Goal: Task Accomplishment & Management: Use online tool/utility

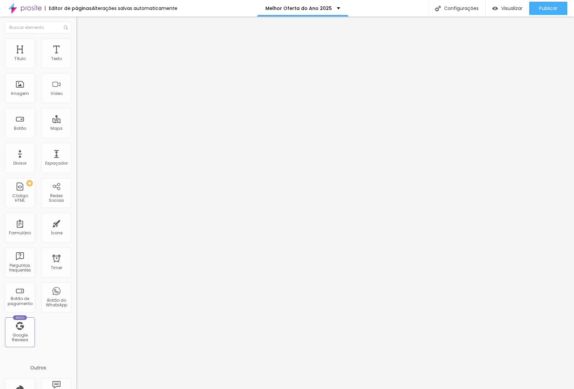
click at [76, 60] on span "Completo" at bounding box center [86, 58] width 20 height 6
click at [76, 64] on span "Encaixotado" at bounding box center [89, 62] width 26 height 6
click at [82, 46] on span "Estilo" at bounding box center [87, 43] width 10 height 6
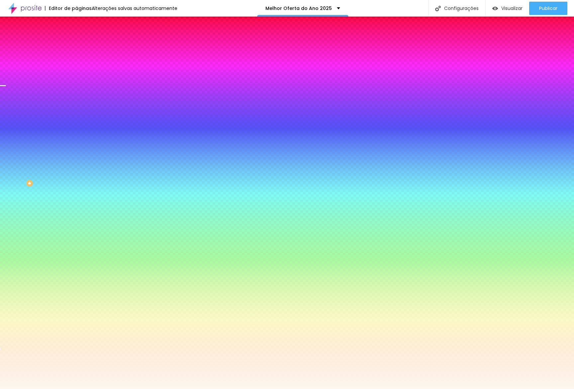
click at [76, 61] on span "Trocar imagem" at bounding box center [94, 58] width 36 height 6
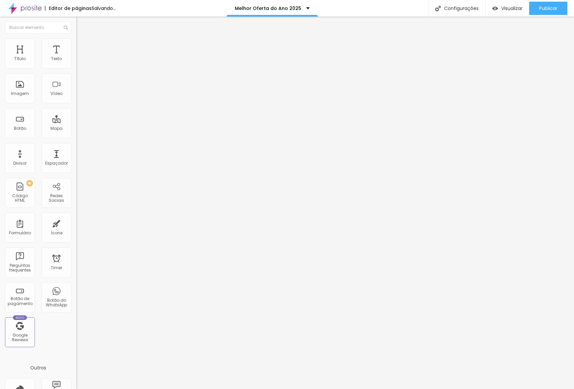
click at [76, 45] on li "Estilo" at bounding box center [114, 42] width 76 height 7
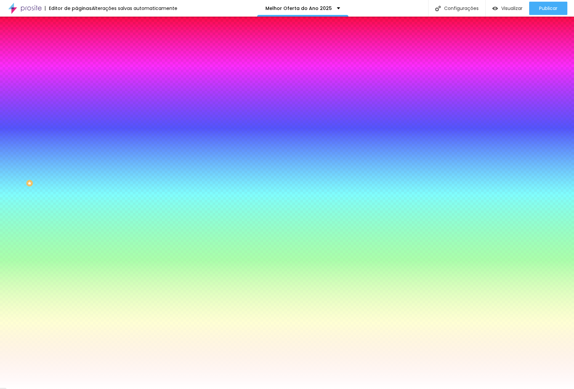
click at [76, 63] on div at bounding box center [114, 63] width 76 height 0
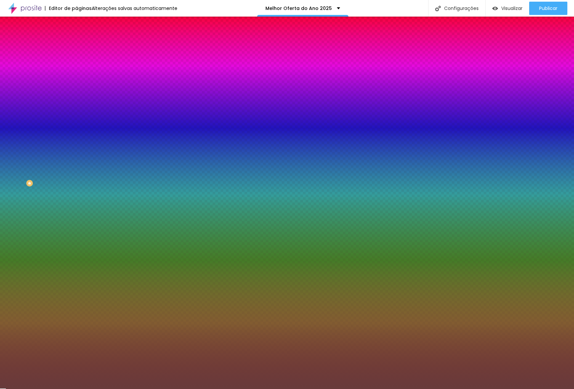
type input "#FFFFFF"
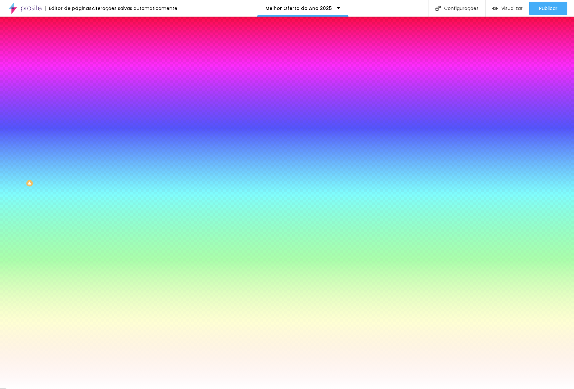
drag, startPoint x: 27, startPoint y: 98, endPoint x: 0, endPoint y: 30, distance: 73.5
click at [76, 30] on div "Editar Coluna Conteúdo Estilo Avançado Cor de fundo Voltar ao padrão #FFFFFF So…" at bounding box center [114, 203] width 76 height 373
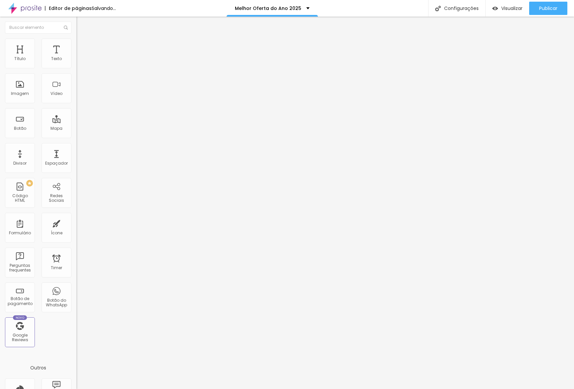
click at [82, 46] on span "Estilo" at bounding box center [87, 43] width 10 height 6
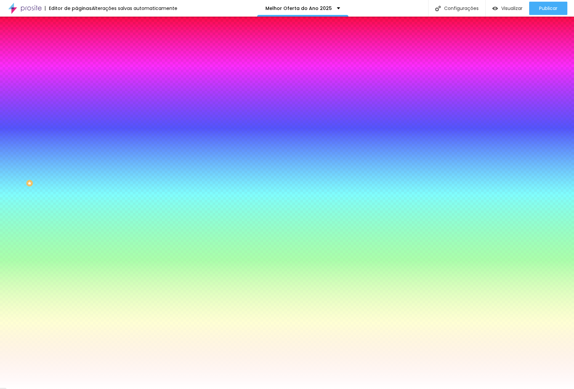
click at [79, 105] on icon "button" at bounding box center [81, 107] width 4 height 4
type input "1"
type input "2"
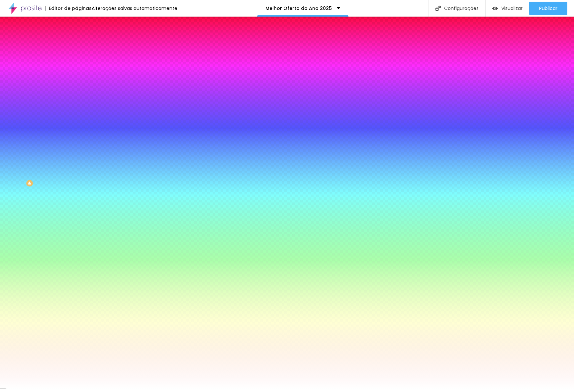
type input "6"
type input "7"
type input "8"
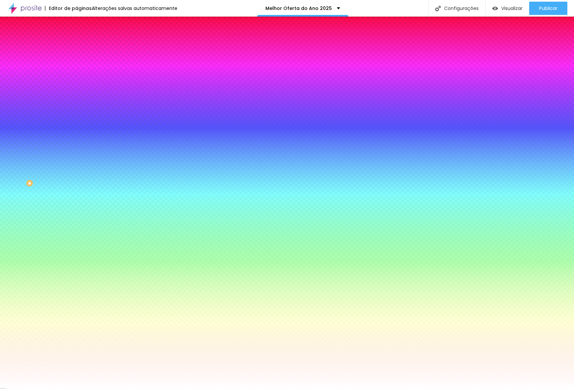
type input "8"
type input "9"
type input "10"
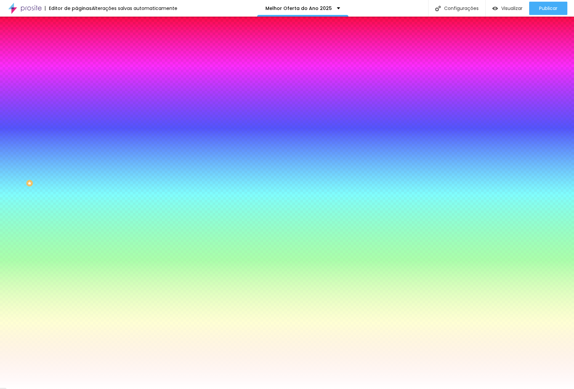
type input "11"
type input "12"
type input "14"
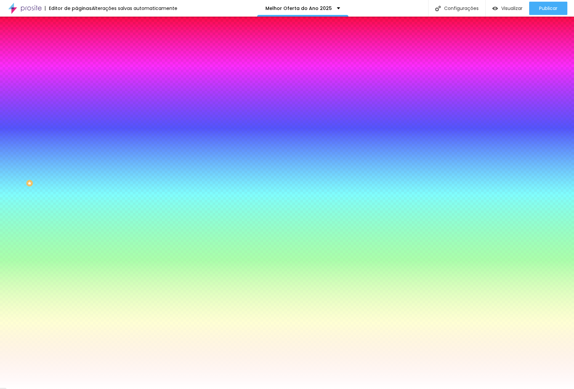
type input "14"
type input "15"
type input "16"
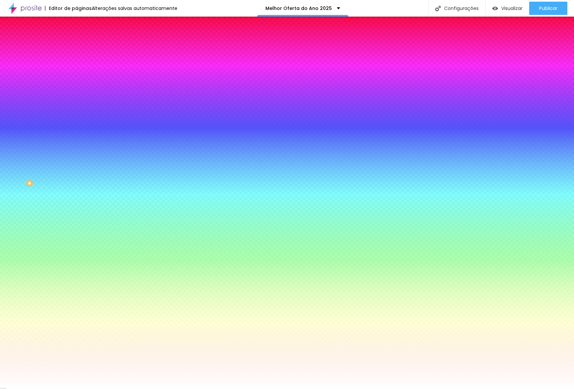
type input "19"
type input "20"
type input "21"
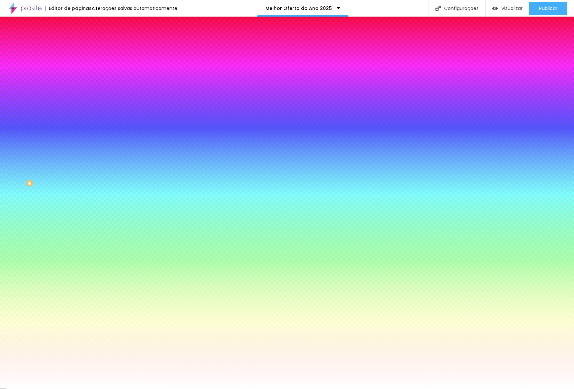
type input "21"
type input "22"
type input "23"
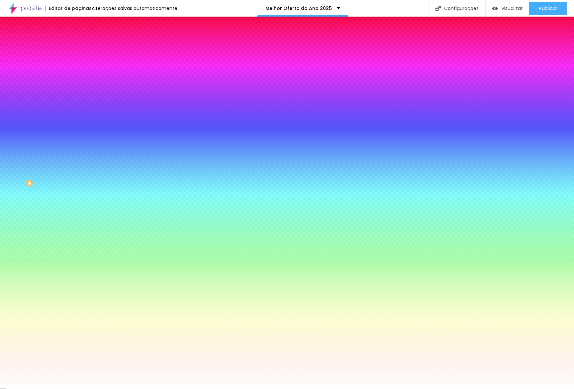
type input "24"
type input "25"
type input "26"
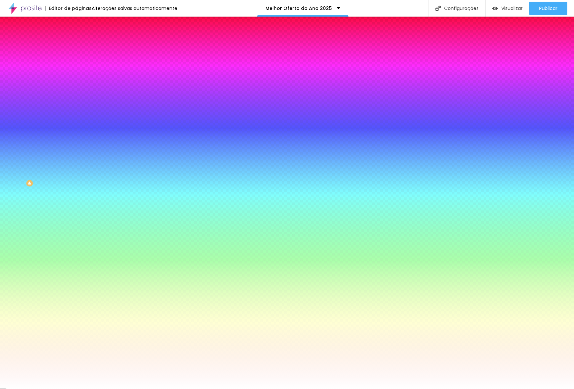
type input "26"
type input "28"
type input "29"
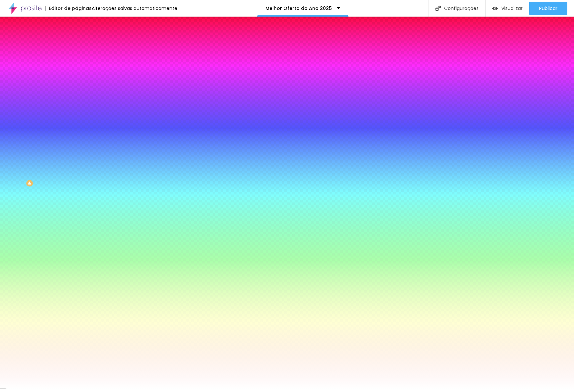
type input "30"
drag, startPoint x: 74, startPoint y: 122, endPoint x: 119, endPoint y: 125, distance: 45.3
type input "30"
click at [111, 389] on div at bounding box center [287, 389] width 574 height 0
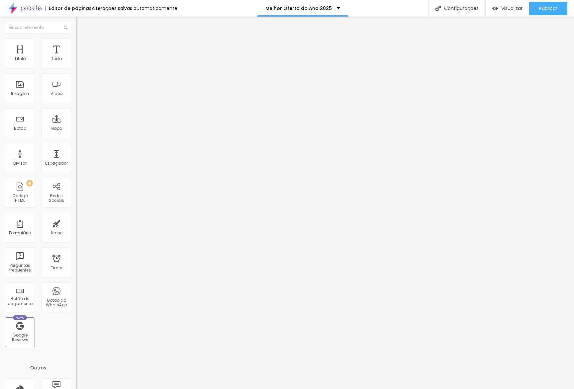
click at [82, 46] on span "Estilo" at bounding box center [87, 43] width 10 height 6
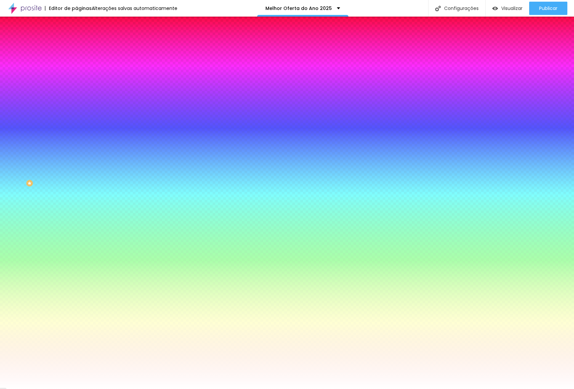
drag, startPoint x: 62, startPoint y: 101, endPoint x: 70, endPoint y: 83, distance: 19.2
click at [76, 83] on div "Cor de fundo Voltar ao padrão #FFFFFF Sombra DESATIVADO Voltar ao padrão Borda …" at bounding box center [114, 81] width 76 height 59
click at [76, 85] on button "button" at bounding box center [80, 88] width 9 height 7
click at [119, 389] on div at bounding box center [287, 393] width 574 height 0
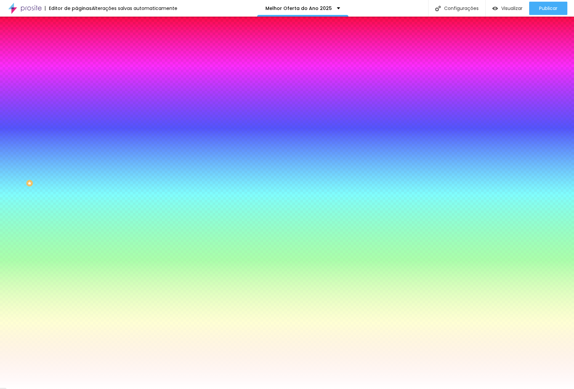
drag, startPoint x: 82, startPoint y: 122, endPoint x: 89, endPoint y: 124, distance: 7.3
type input "16"
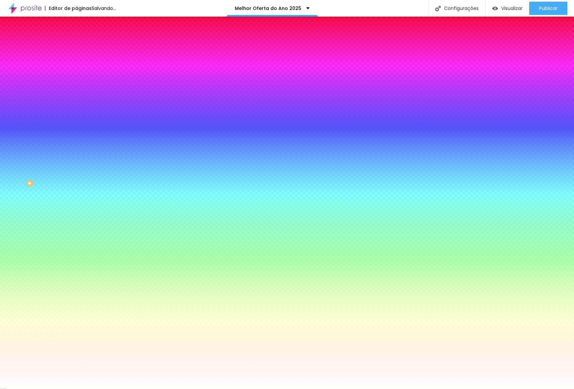
type input "18"
type input "20"
type input "21"
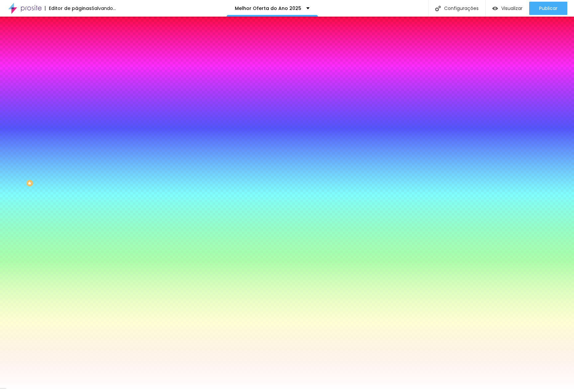
type input "21"
type input "25"
type input "26"
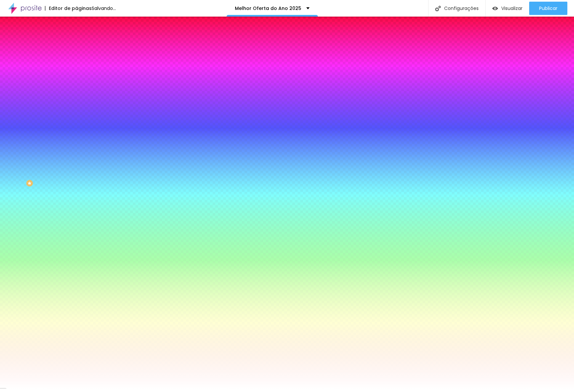
type input "24"
type input "23"
type input "20"
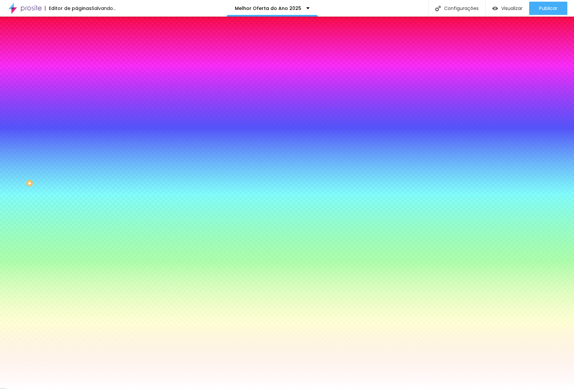
type input "20"
drag, startPoint x: 122, startPoint y: 140, endPoint x: 94, endPoint y: 174, distance: 43.6
click at [123, 135] on div at bounding box center [287, 194] width 574 height 389
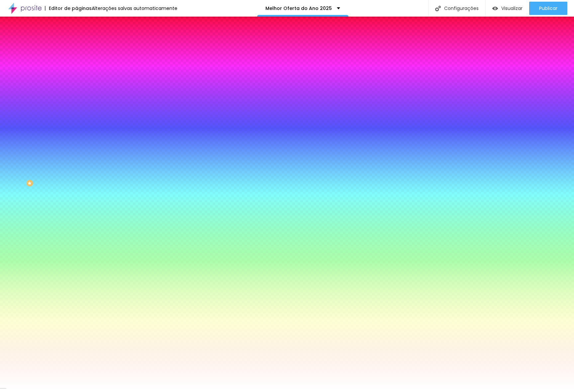
click at [90, 389] on div at bounding box center [287, 389] width 574 height 0
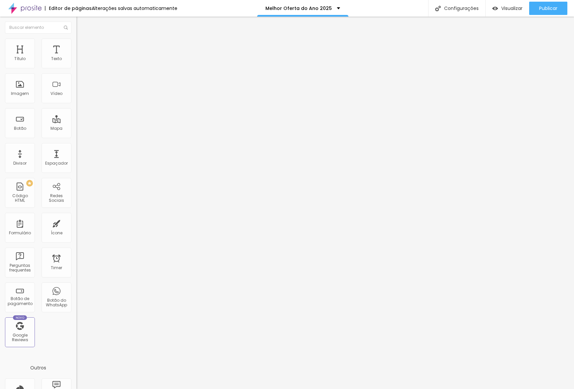
click at [81, 26] on img "button" at bounding box center [83, 24] width 5 height 5
click at [76, 45] on li "Avançado" at bounding box center [114, 48] width 76 height 7
type input "25"
type input "15"
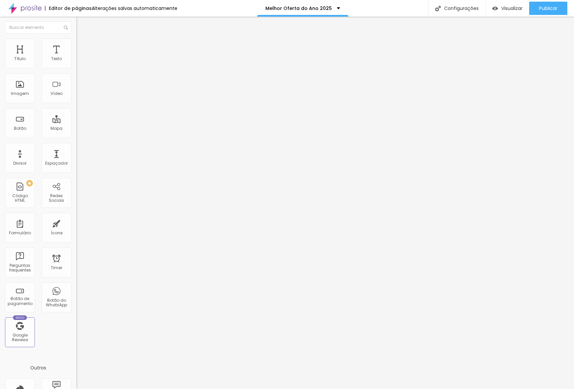
type input "15"
type input "5"
type input "0"
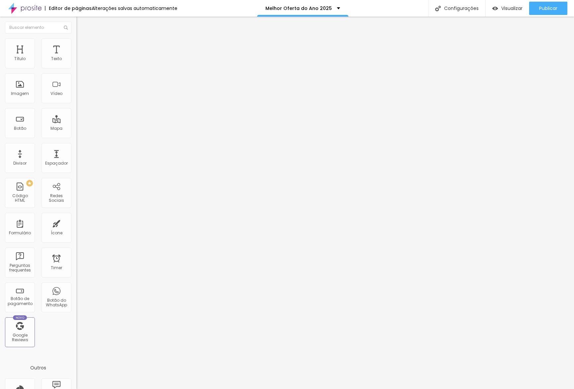
type input "5"
type input "10"
type input "15"
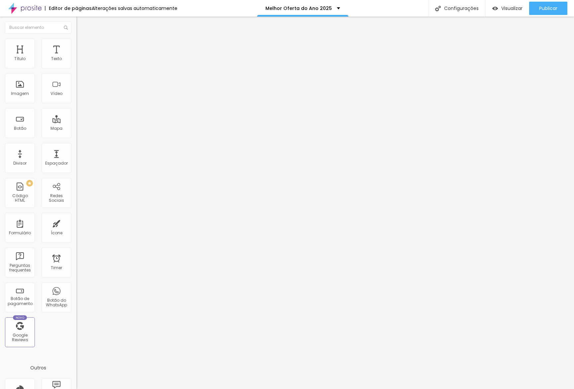
type input "15"
drag, startPoint x: 34, startPoint y: 66, endPoint x: 25, endPoint y: 63, distance: 9.4
type input "15"
click at [76, 129] on input "range" at bounding box center [97, 131] width 43 height 5
click at [76, 45] on li "Avançado" at bounding box center [114, 48] width 76 height 7
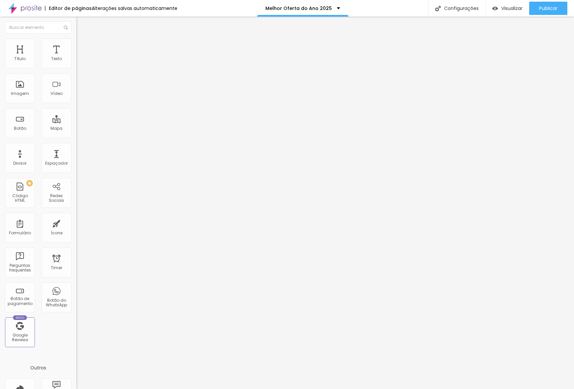
click at [76, 135] on input "15" at bounding box center [88, 138] width 25 height 7
type input "0"
type input "2"
type input "20"
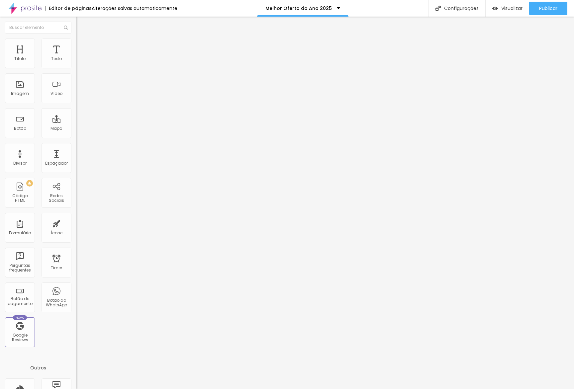
type input "20"
click at [76, 237] on div "Editar Seção Conteúdo Estilo Avançado Modo Encaixotado Encaixotado Completo" at bounding box center [114, 203] width 76 height 373
click at [82, 46] on span "Estilo" at bounding box center [87, 43] width 10 height 6
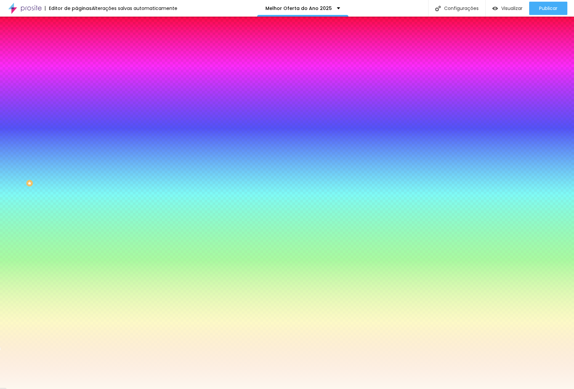
click at [76, 97] on input "#FDF8EF" at bounding box center [116, 93] width 80 height 7
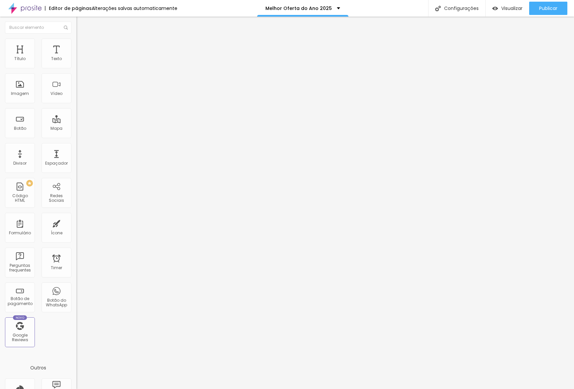
click at [76, 44] on li "Estilo" at bounding box center [114, 42] width 76 height 7
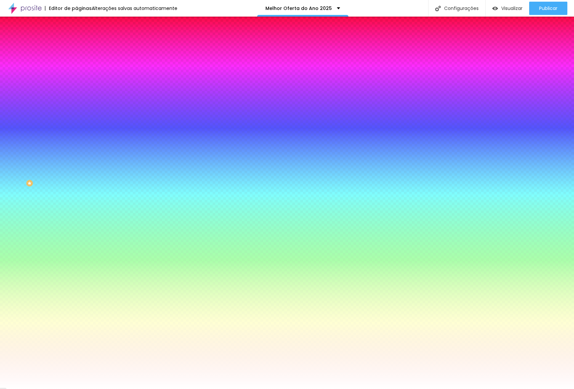
click at [76, 97] on input "#FFFFFF" at bounding box center [116, 93] width 80 height 7
paste input "DF8E"
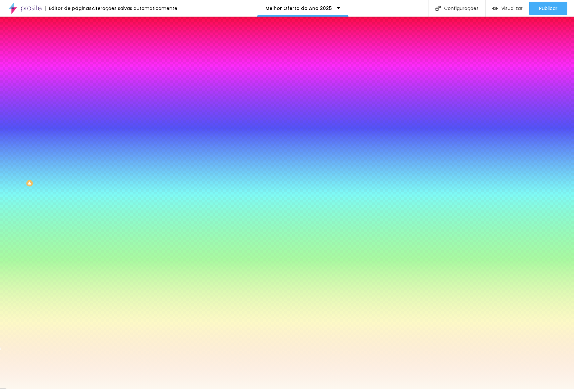
type input "#FDF8EF"
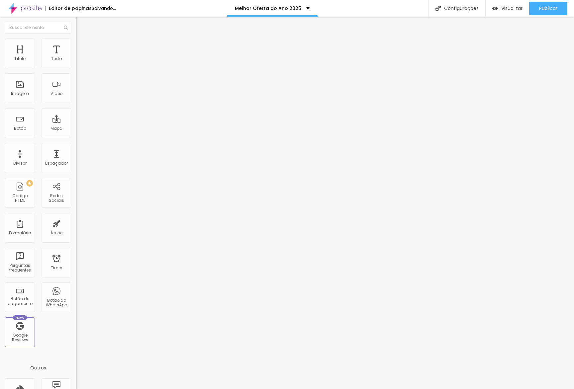
click at [76, 40] on li "Estilo" at bounding box center [114, 42] width 76 height 7
click at [76, 45] on li "Estilo" at bounding box center [114, 42] width 76 height 7
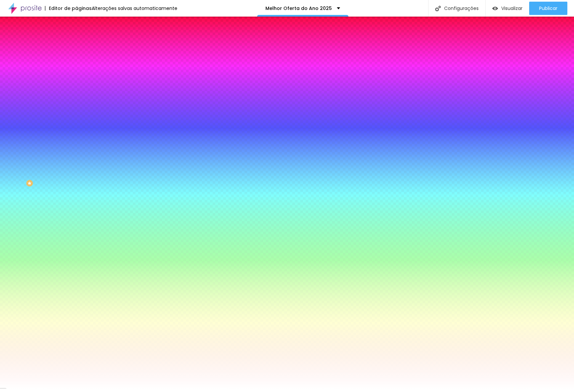
click at [76, 85] on button "button" at bounding box center [80, 88] width 9 height 7
drag, startPoint x: 122, startPoint y: 101, endPoint x: 113, endPoint y: 84, distance: 18.9
click at [122, 389] on div at bounding box center [287, 393] width 574 height 0
click at [112, 389] on div at bounding box center [287, 389] width 574 height 0
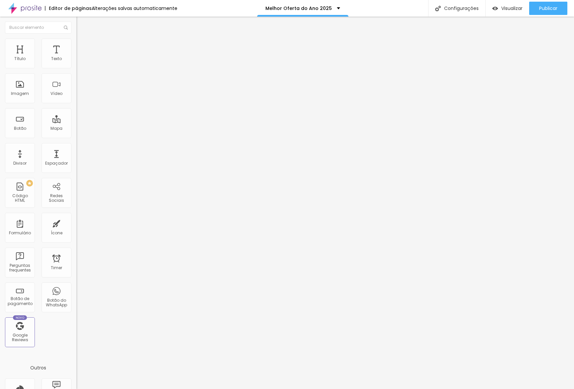
click at [82, 45] on span "Estilo" at bounding box center [87, 43] width 10 height 6
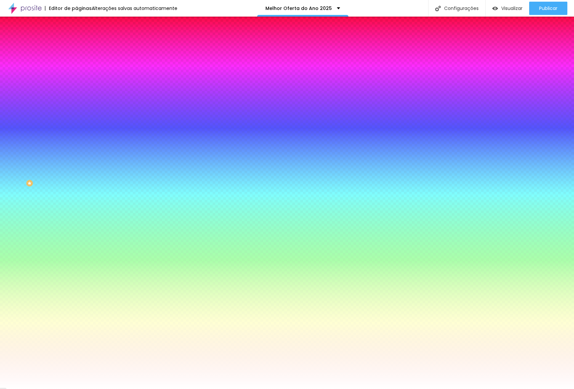
click at [79, 105] on icon "button" at bounding box center [81, 107] width 4 height 4
click at [43, 389] on img at bounding box center [40, 392] width 5 height 5
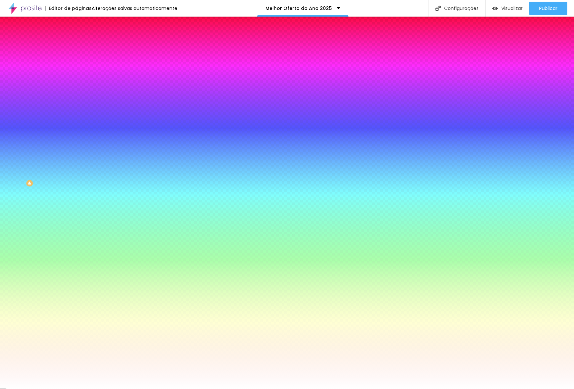
type input "0"
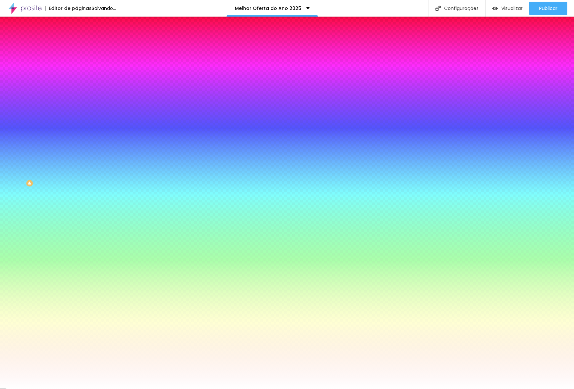
type input "0"
click at [104, 389] on div at bounding box center [287, 389] width 574 height 0
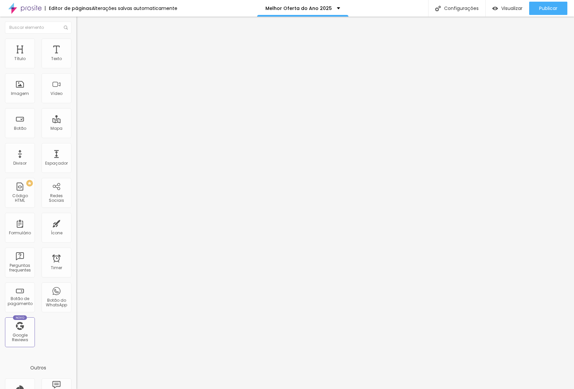
click at [76, 48] on ul "Conteúdo Estilo Avançado" at bounding box center [114, 42] width 76 height 20
click at [82, 48] on span "Avançado" at bounding box center [93, 50] width 22 height 6
click at [76, 42] on ul "Conteúdo Estilo Avançado" at bounding box center [114, 42] width 76 height 20
click at [76, 43] on ul "Conteúdo Estilo Avançado" at bounding box center [114, 42] width 76 height 20
click at [76, 44] on li "Estilo" at bounding box center [114, 42] width 76 height 7
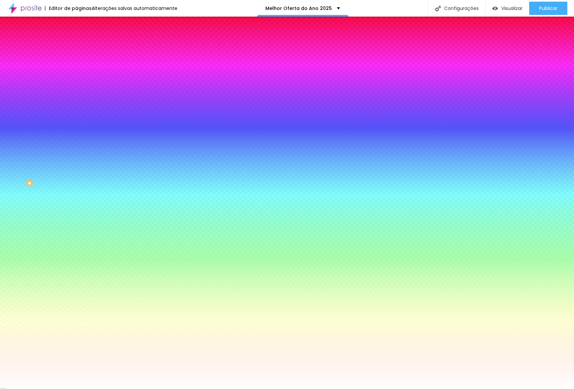
click at [76, 63] on div at bounding box center [114, 63] width 76 height 0
drag, startPoint x: 68, startPoint y: 106, endPoint x: 64, endPoint y: 169, distance: 63.5
click at [76, 169] on div "Editar Coluna Conteúdo Estilo Avançado Cor de fundo Voltar ao padrão #FFFFFF So…" at bounding box center [114, 203] width 76 height 373
click at [79, 105] on icon "button" at bounding box center [81, 107] width 4 height 4
click at [43, 389] on img at bounding box center [40, 392] width 5 height 5
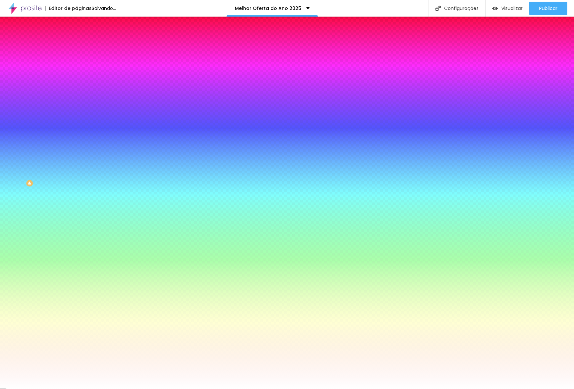
type input "30"
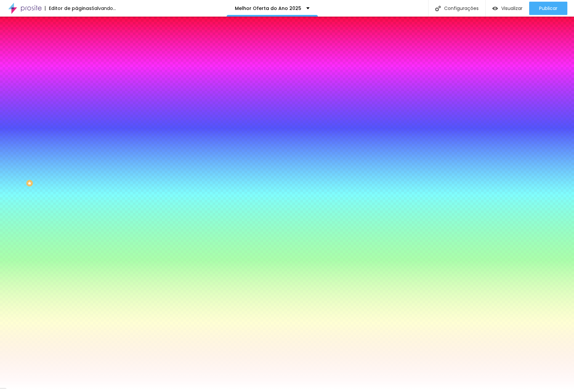
click at [104, 389] on div at bounding box center [287, 389] width 574 height 0
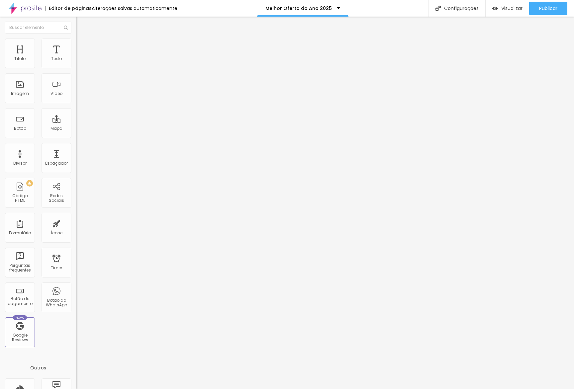
drag, startPoint x: 63, startPoint y: 45, endPoint x: 62, endPoint y: 55, distance: 10.8
click at [82, 47] on span "Avançado" at bounding box center [93, 50] width 22 height 6
type input "200"
type input "0"
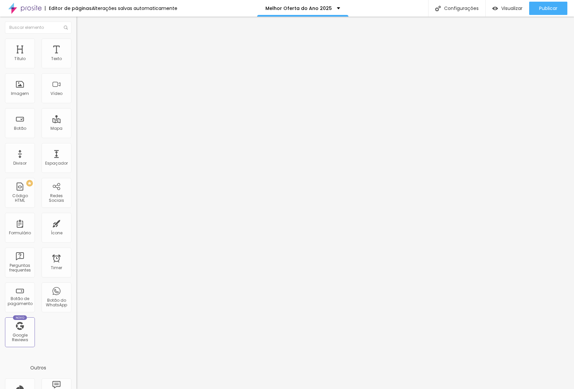
type input "0"
drag, startPoint x: 0, startPoint y: 79, endPoint x: 2, endPoint y: 87, distance: 7.5
click at [76, 84] on div "20 Espaçamento entre colunas 0 px Espaçamento vertical ID Html Classes Html Vis…" at bounding box center [114, 191] width 76 height 279
click at [76, 45] on li "Estilo" at bounding box center [114, 42] width 76 height 7
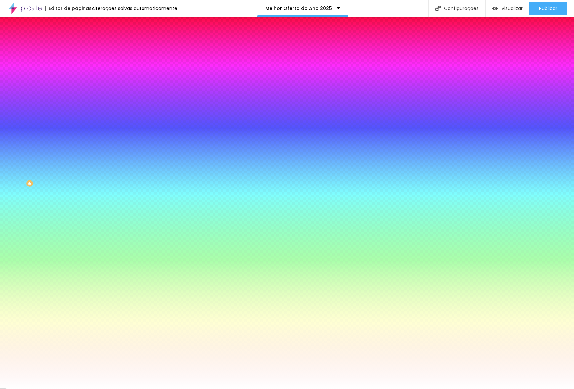
click at [79, 105] on icon "button" at bounding box center [81, 107] width 4 height 4
type input "1"
type input "0"
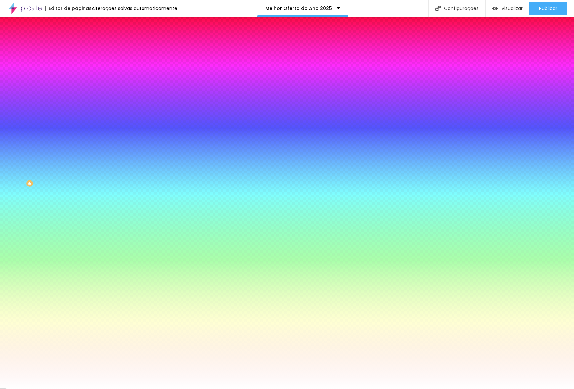
type input "1"
drag, startPoint x: 73, startPoint y: 153, endPoint x: 82, endPoint y: 152, distance: 9.0
type input "1"
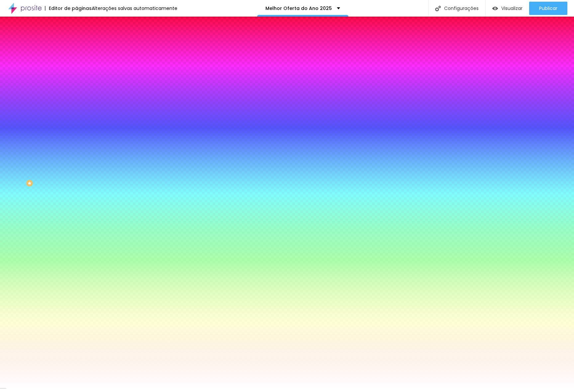
paste input "FDF8EF"
type input "#FDF8EF"
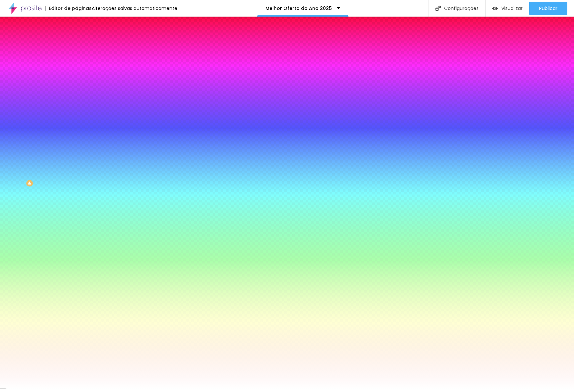
click at [122, 389] on div at bounding box center [287, 389] width 574 height 0
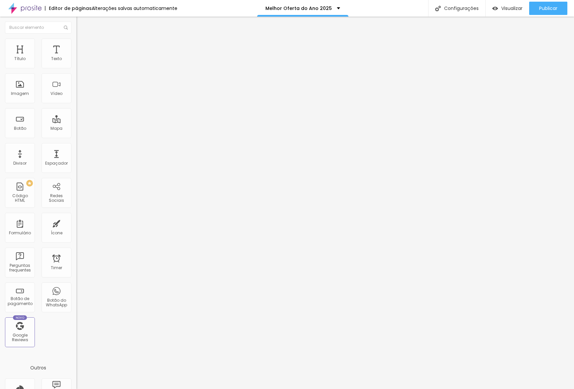
click at [82, 45] on span "Estilo" at bounding box center [87, 43] width 10 height 6
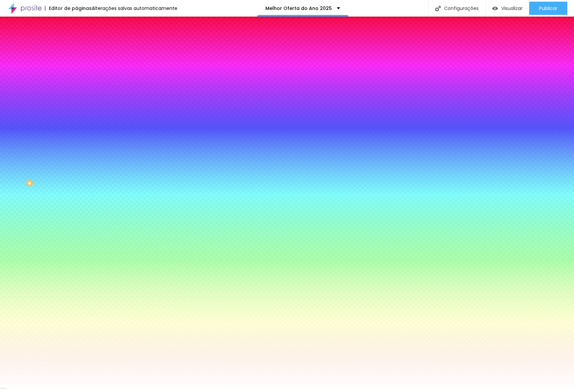
click at [80, 106] on icon "button" at bounding box center [81, 107] width 3 height 3
drag, startPoint x: 136, startPoint y: 146, endPoint x: 141, endPoint y: 147, distance: 4.8
type input "1"
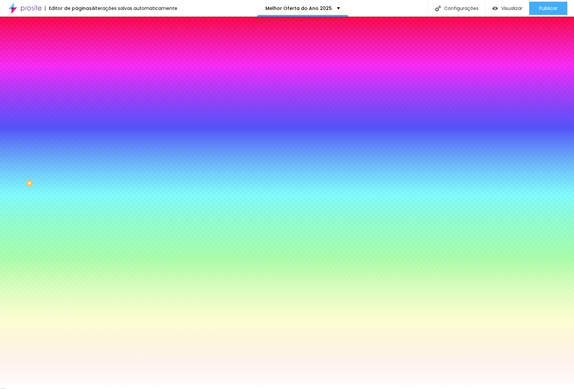
type input "1"
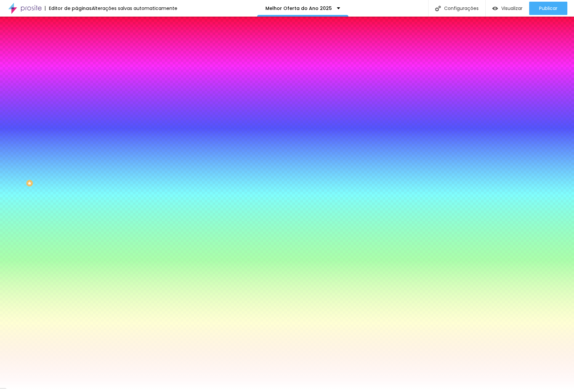
paste input "FDF8EF"
type input "#FDF8EF"
click at [113, 389] on div at bounding box center [287, 389] width 574 height 0
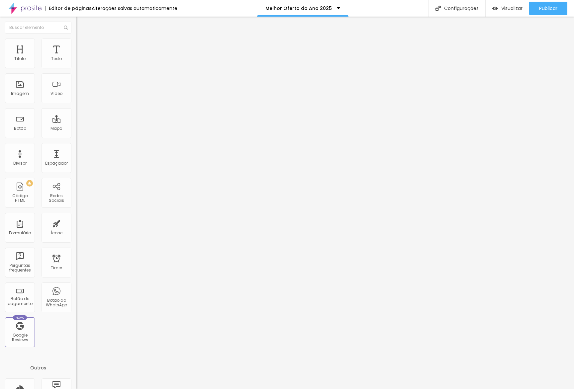
click at [82, 46] on span "Estilo" at bounding box center [87, 43] width 10 height 6
type input "160"
type input "170"
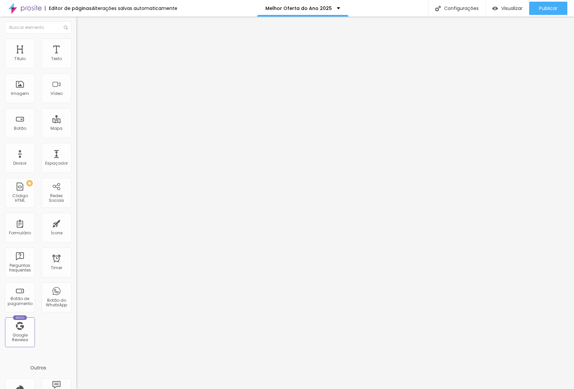
type input "160"
type input "150"
type input "140"
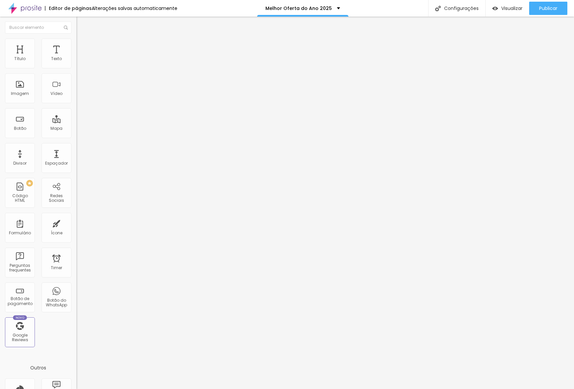
type input "140"
type input "130"
type input "120"
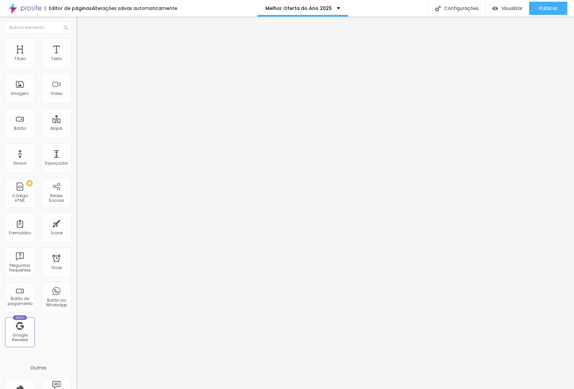
type input "110"
click at [76, 68] on input "range" at bounding box center [97, 65] width 43 height 5
click at [76, 45] on li "Avançado" at bounding box center [114, 48] width 76 height 7
type input "2"
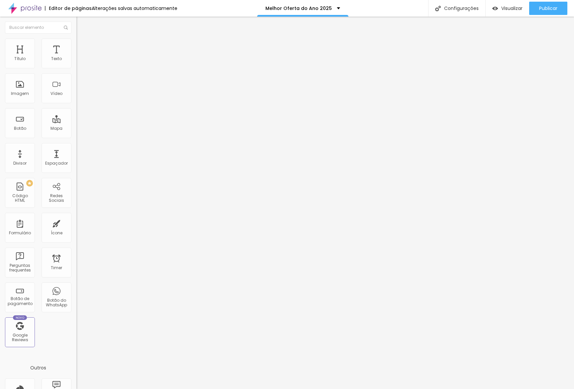
type input "2"
type input "1"
type input "0"
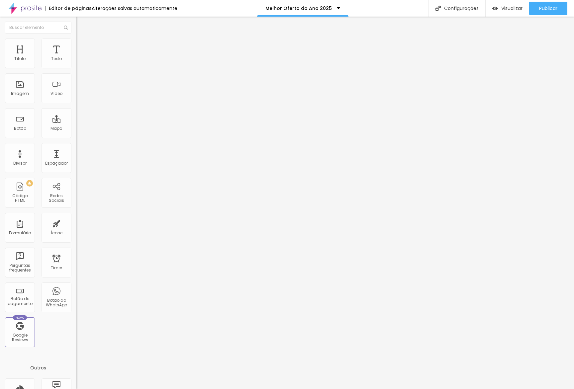
type input "1"
type input "2"
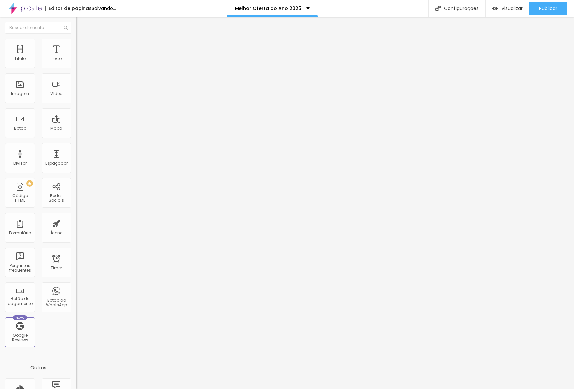
click at [76, 129] on input "range" at bounding box center [97, 131] width 43 height 5
click at [76, 44] on li "Estilo" at bounding box center [114, 42] width 76 height 7
click at [76, 63] on input "110" at bounding box center [92, 59] width 32 height 7
type input "100"
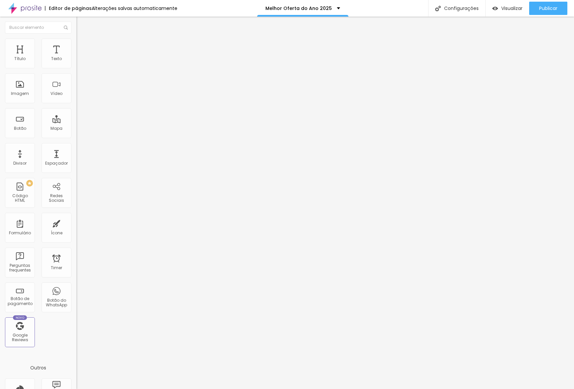
type input "90"
type input "100"
type input "110"
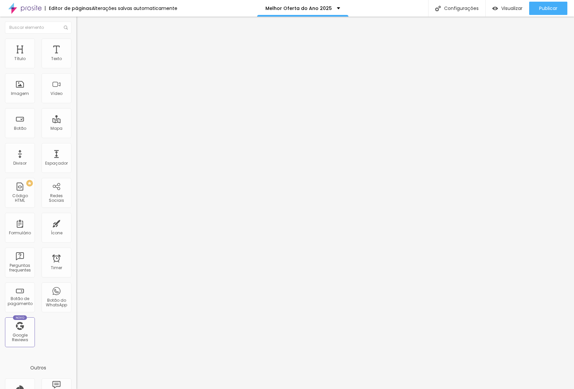
type input "110"
type input "100"
click at [76, 66] on img at bounding box center [78, 63] width 5 height 5
click at [82, 47] on span "Avançado" at bounding box center [93, 50] width 22 height 6
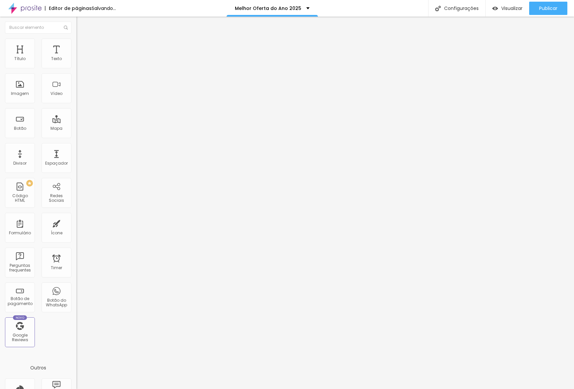
click at [76, 43] on li "Estilo" at bounding box center [114, 42] width 76 height 7
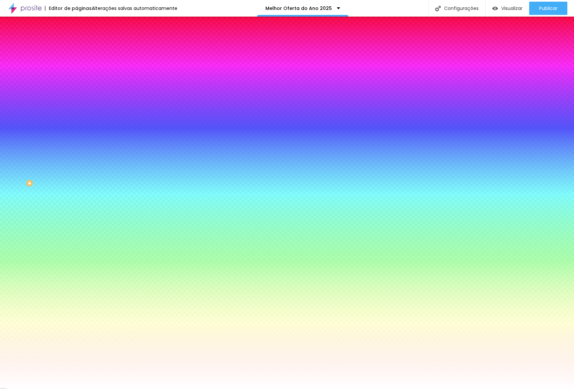
click at [76, 45] on li "Avançado" at bounding box center [114, 48] width 76 height 7
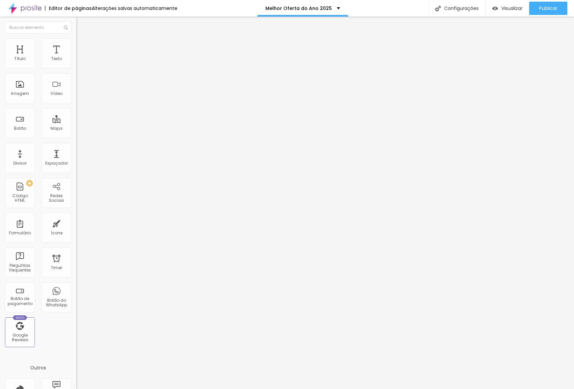
click at [82, 39] on span "Conteúdo" at bounding box center [92, 37] width 21 height 6
click at [76, 44] on li "Estilo" at bounding box center [114, 42] width 76 height 7
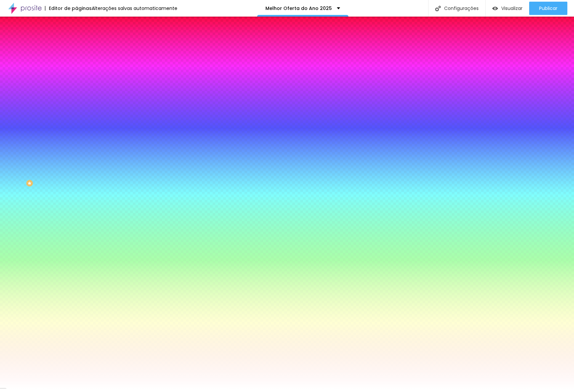
click at [82, 39] on span "Conteúdo" at bounding box center [92, 37] width 21 height 6
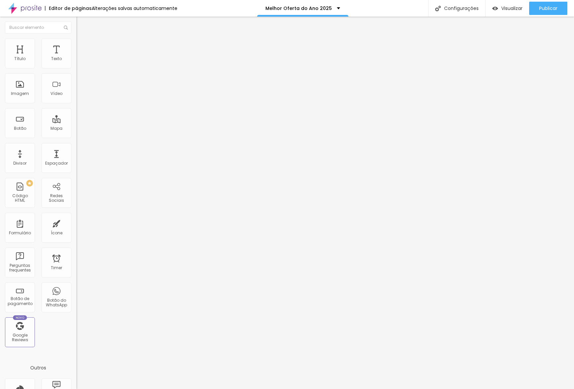
click at [76, 66] on div at bounding box center [114, 63] width 76 height 5
click at [76, 66] on img at bounding box center [78, 63] width 5 height 5
click at [76, 41] on ul "Conteúdo Estilo Avançado" at bounding box center [114, 42] width 76 height 20
click at [82, 46] on span "Estilo" at bounding box center [87, 43] width 10 height 6
click at [76, 63] on input "150" at bounding box center [92, 59] width 32 height 7
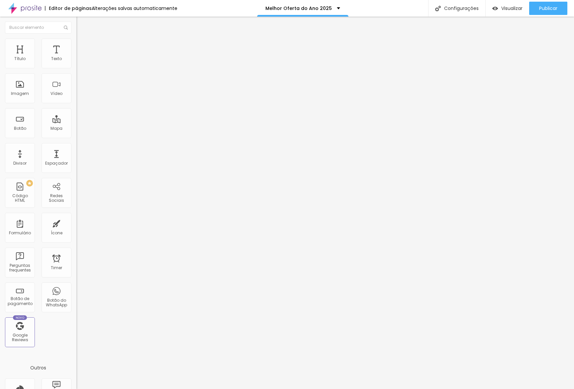
type input "140"
type input "130"
type input "140"
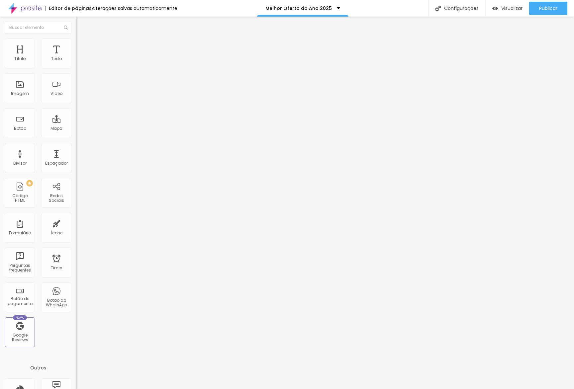
type input "140"
click at [76, 66] on img at bounding box center [78, 63] width 5 height 5
drag, startPoint x: 40, startPoint y: 35, endPoint x: 50, endPoint y: 37, distance: 9.8
click at [76, 39] on li "Estilo" at bounding box center [114, 42] width 76 height 7
click at [76, 45] on li "Avançado" at bounding box center [114, 48] width 76 height 7
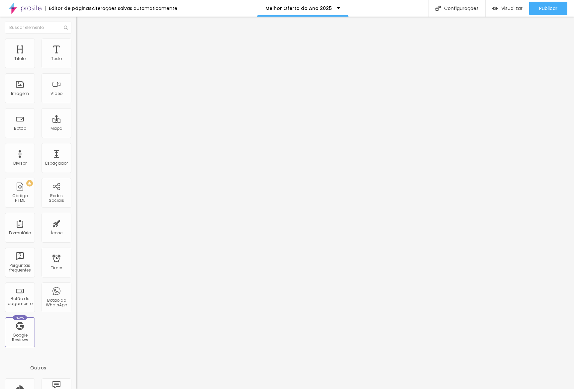
type input "19"
type input "0"
type input "1"
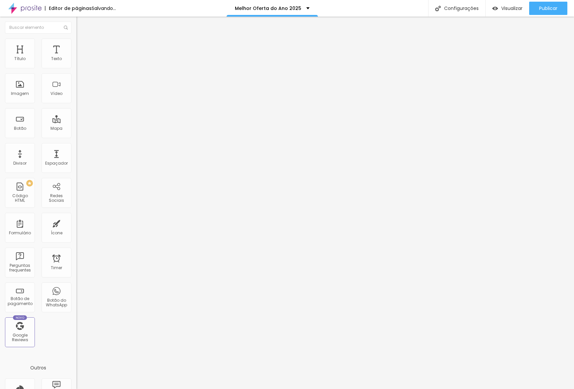
type input "1"
type input "3"
type input "4"
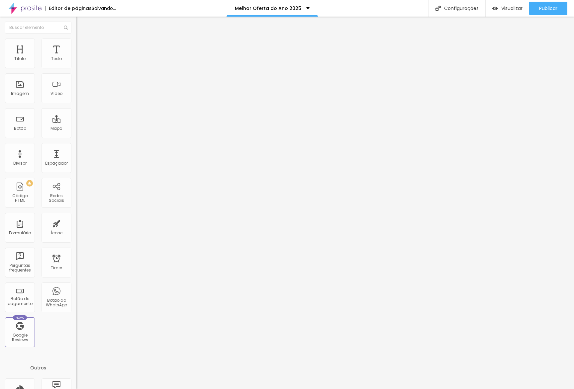
type input "5"
type input "6"
type input "7"
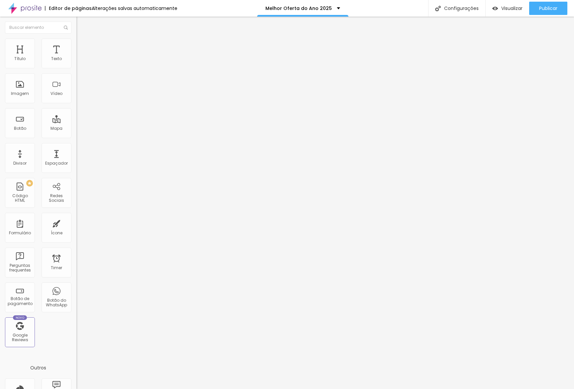
type input "7"
type input "9"
type input "10"
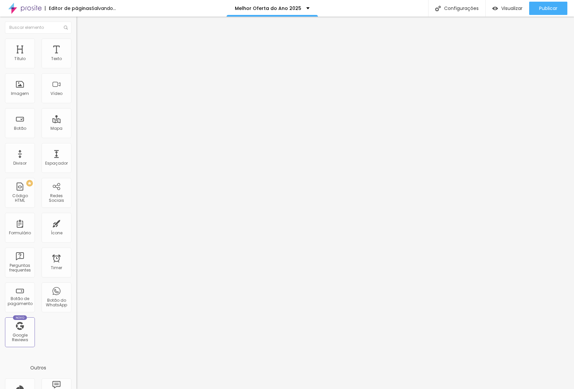
drag, startPoint x: 8, startPoint y: 65, endPoint x: 20, endPoint y: 57, distance: 14.2
type input "10"
click at [76, 129] on input "range" at bounding box center [97, 131] width 43 height 5
click at [76, 66] on img at bounding box center [78, 63] width 5 height 5
click at [76, 37] on ul "Conteúdo Estilo Avançado" at bounding box center [114, 42] width 76 height 20
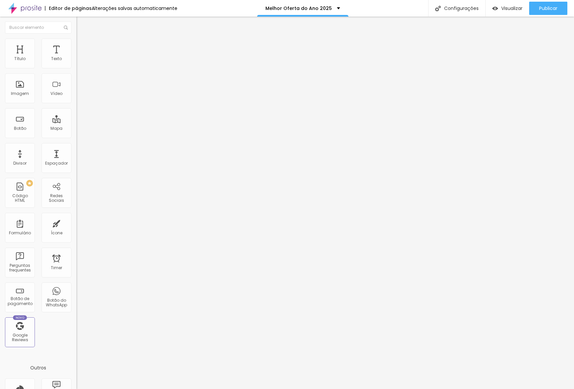
click at [76, 43] on ul "Conteúdo Estilo Avançado" at bounding box center [114, 42] width 76 height 20
click at [82, 46] on span "Estilo" at bounding box center [87, 43] width 10 height 6
click at [76, 63] on input "80" at bounding box center [92, 59] width 32 height 7
type input "70"
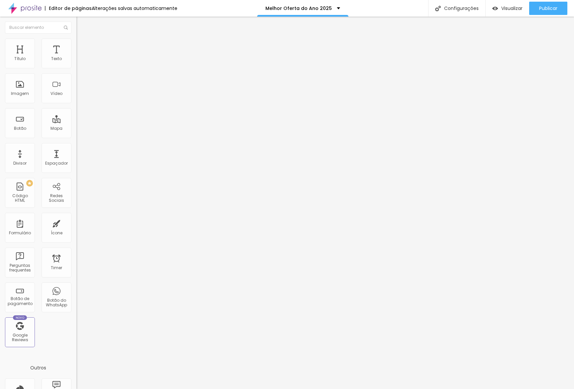
click at [76, 45] on ul "Conteúdo Estilo Avançado" at bounding box center [114, 42] width 76 height 20
click at [82, 47] on span "Avançado" at bounding box center [93, 50] width 22 height 6
drag, startPoint x: 53, startPoint y: 41, endPoint x: 62, endPoint y: 39, distance: 9.2
click at [76, 45] on li "Avançado" at bounding box center [114, 48] width 76 height 7
click at [76, 135] on input "2" at bounding box center [90, 138] width 29 height 7
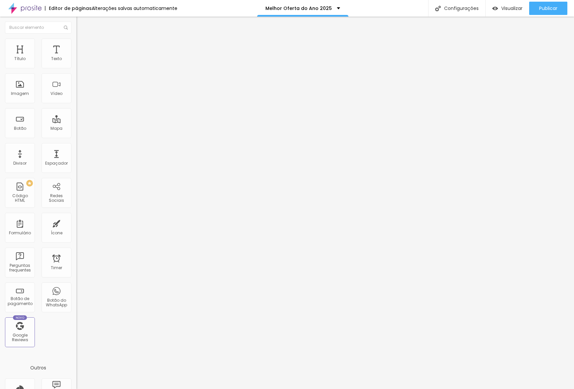
click at [76, 135] on input "2" at bounding box center [90, 138] width 29 height 7
type input "1"
type input "10"
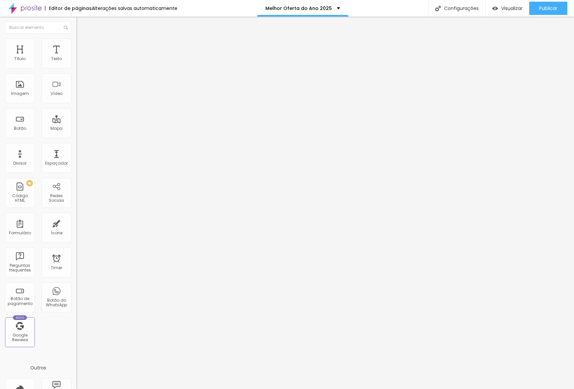
type input "1"
type input "10"
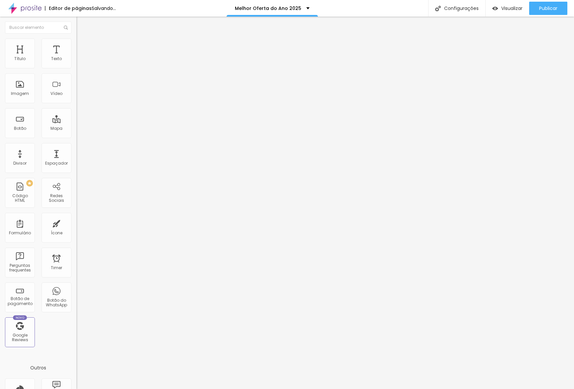
scroll to position [0, 0]
click at [82, 47] on span "Avançado" at bounding box center [93, 50] width 22 height 6
click at [509, 9] on span "Visualizar" at bounding box center [511, 8] width 21 height 5
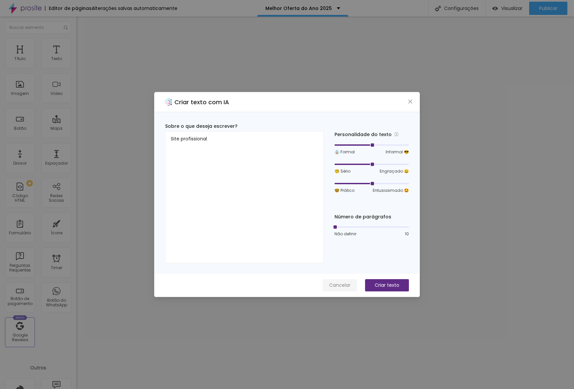
type textarea "Site profissional"
click at [336, 284] on span "Cancelar" at bounding box center [339, 285] width 21 height 7
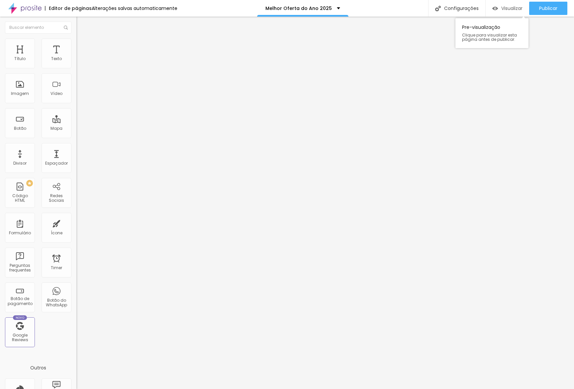
click at [501, 6] on div "Visualizar" at bounding box center [507, 9] width 30 height 6
click at [82, 46] on span "Estilo" at bounding box center [87, 43] width 10 height 6
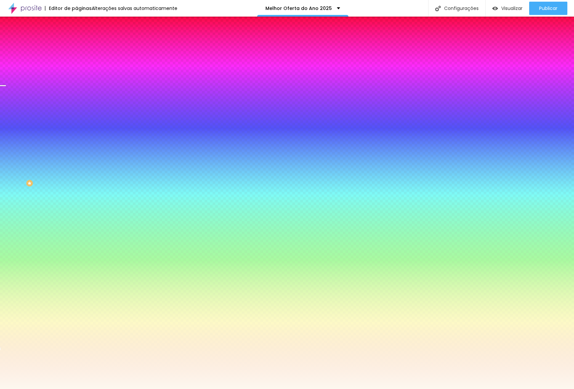
click at [76, 97] on input "#FDF8EF" at bounding box center [116, 93] width 80 height 7
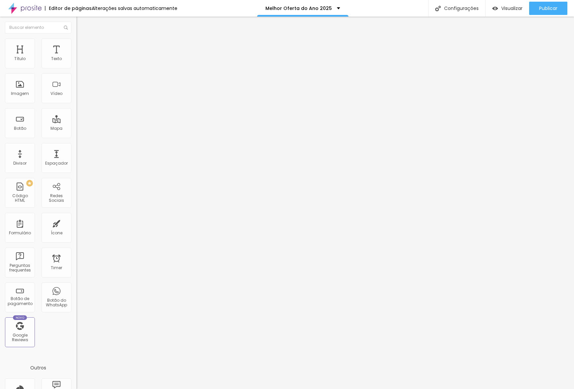
click at [82, 46] on span "Estilo" at bounding box center [87, 43] width 10 height 6
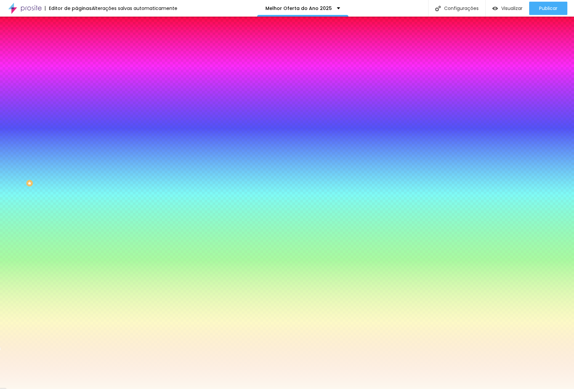
click at [76, 97] on input "#FDF8EF" at bounding box center [116, 93] width 80 height 7
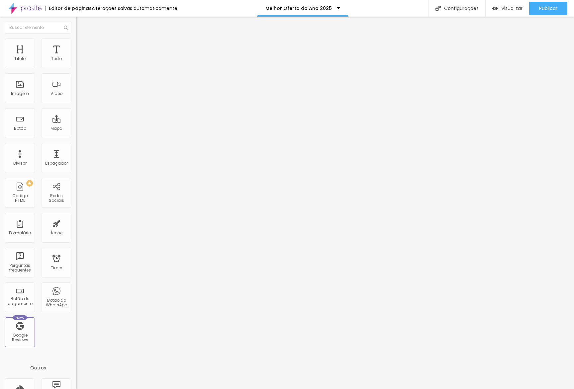
drag, startPoint x: 41, startPoint y: 47, endPoint x: 44, endPoint y: 59, distance: 11.9
click at [82, 46] on span "Estilo" at bounding box center [87, 43] width 10 height 6
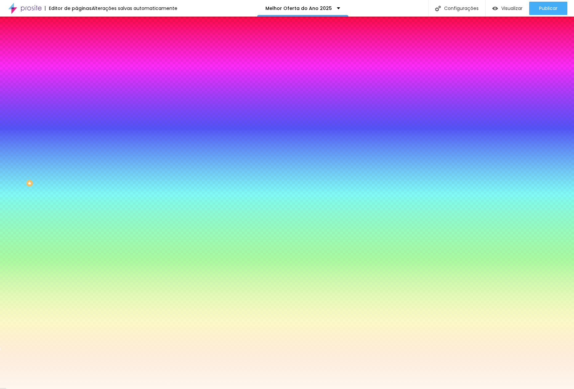
click at [76, 97] on input "#FDF8EF" at bounding box center [116, 93] width 80 height 7
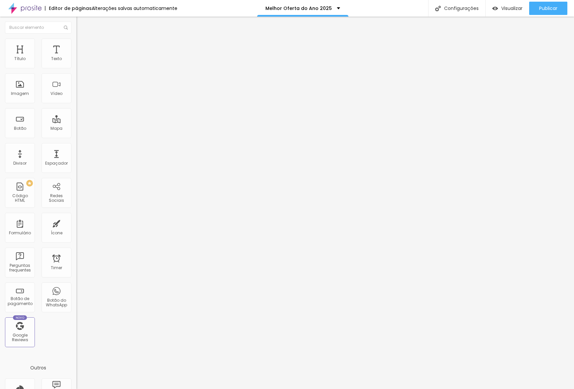
click at [76, 43] on li "Estilo" at bounding box center [114, 42] width 76 height 7
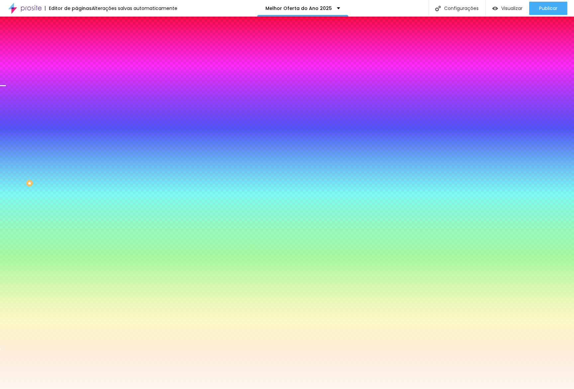
click at [76, 97] on div "Cor de fundo Voltar ao padrão #FDF8EF" at bounding box center [114, 88] width 76 height 18
click at [76, 97] on input "#FDF8EF" at bounding box center [116, 93] width 80 height 7
click at [113, 61] on span at bounding box center [115, 58] width 4 height 6
click at [76, 90] on div at bounding box center [114, 90] width 76 height 0
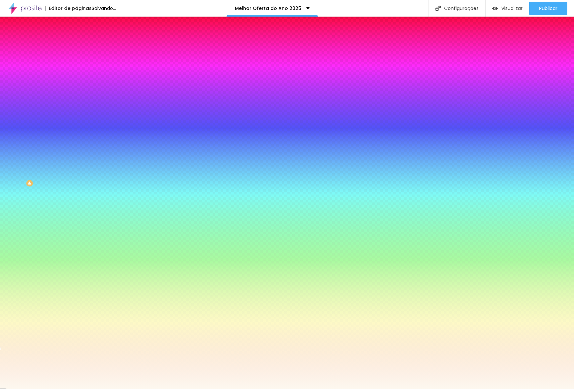
drag, startPoint x: 68, startPoint y: 192, endPoint x: 69, endPoint y: 199, distance: 7.3
click at [76, 199] on div "Editar Seção Conteúdo Estilo Avançado Imagem de fundo Adicionar imagem Efeito d…" at bounding box center [114, 203] width 76 height 373
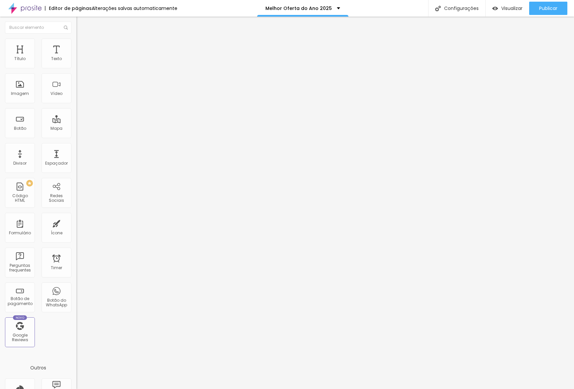
click at [76, 43] on li "Estilo" at bounding box center [114, 42] width 76 height 7
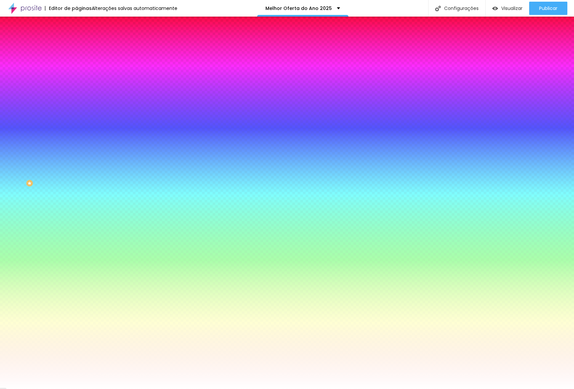
click at [76, 104] on button "button" at bounding box center [80, 107] width 9 height 7
click at [100, 389] on div at bounding box center [287, 389] width 574 height 0
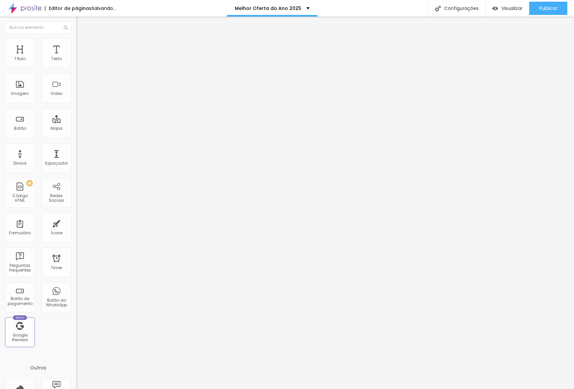
click at [76, 45] on li "Estilo" at bounding box center [114, 42] width 76 height 7
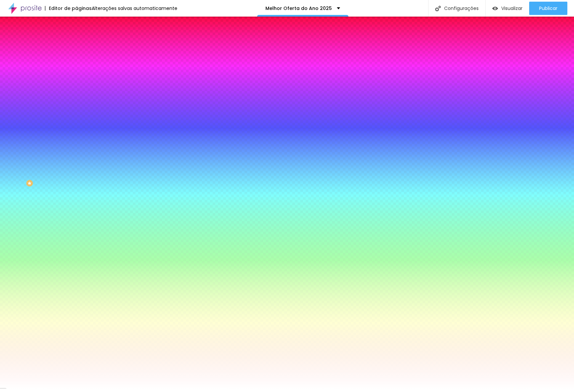
click at [76, 104] on button "button" at bounding box center [80, 107] width 9 height 7
click at [43, 389] on img at bounding box center [40, 392] width 5 height 5
click at [245, 389] on div at bounding box center [287, 389] width 574 height 0
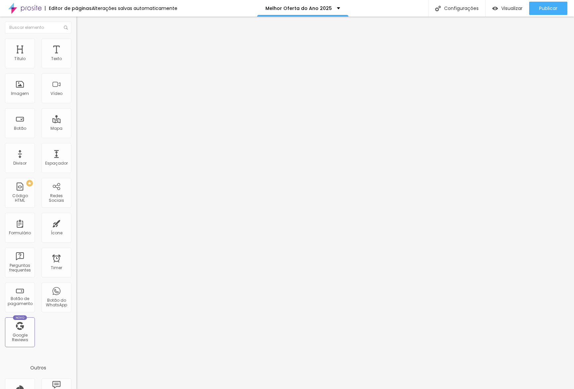
click at [82, 46] on span "Estilo" at bounding box center [87, 43] width 10 height 6
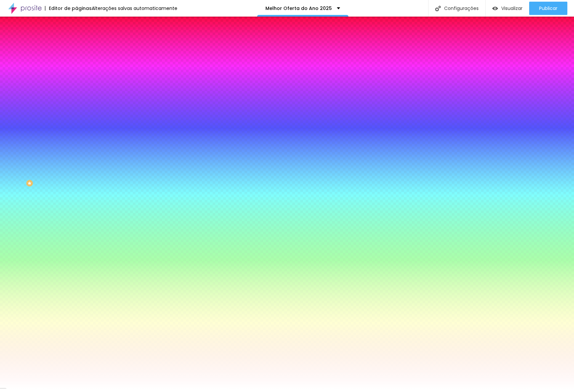
click at [76, 104] on button "button" at bounding box center [80, 107] width 9 height 7
click at [117, 389] on div "Arredondamento" at bounding box center [287, 393] width 574 height 8
click at [45, 389] on button at bounding box center [40, 393] width 10 height 8
click at [329, 389] on div at bounding box center [287, 389] width 574 height 0
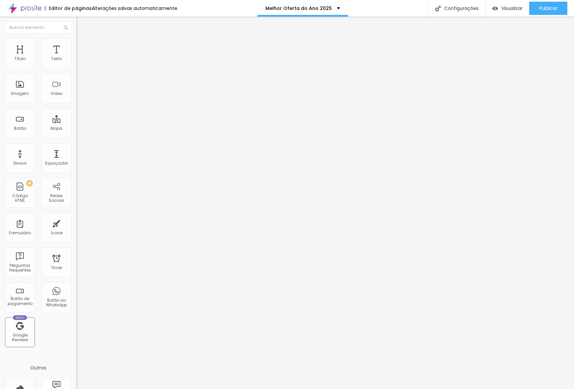
click at [76, 46] on ul "Conteúdo Estilo Avançado" at bounding box center [114, 42] width 76 height 20
click at [82, 46] on span "Estilo" at bounding box center [87, 43] width 10 height 6
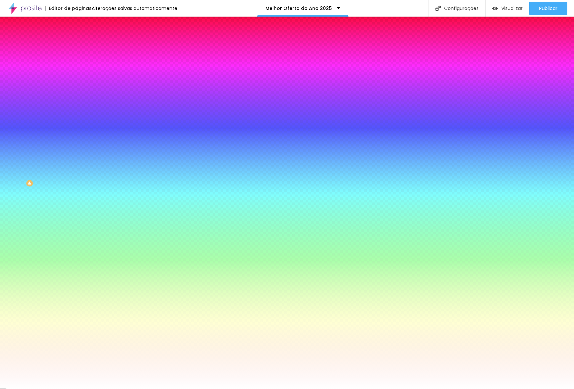
click at [76, 104] on button "button" at bounding box center [80, 107] width 9 height 7
click at [45, 389] on button at bounding box center [40, 393] width 10 height 8
click at [437, 389] on div at bounding box center [287, 389] width 574 height 0
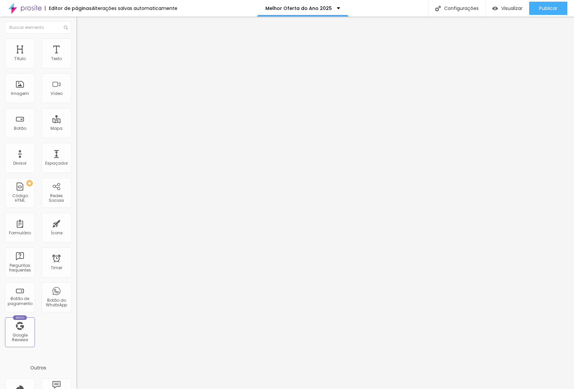
drag, startPoint x: 59, startPoint y: 39, endPoint x: 56, endPoint y: 41, distance: 3.6
click at [82, 45] on span "Estilo" at bounding box center [87, 43] width 10 height 6
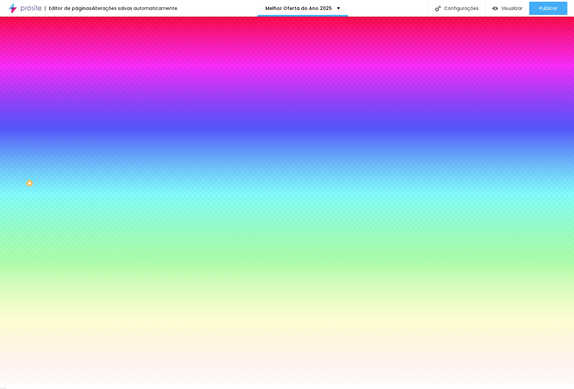
click at [80, 106] on icon "button" at bounding box center [81, 107] width 3 height 3
click at [43, 389] on img at bounding box center [40, 392] width 5 height 5
click at [105, 389] on div at bounding box center [287, 389] width 574 height 0
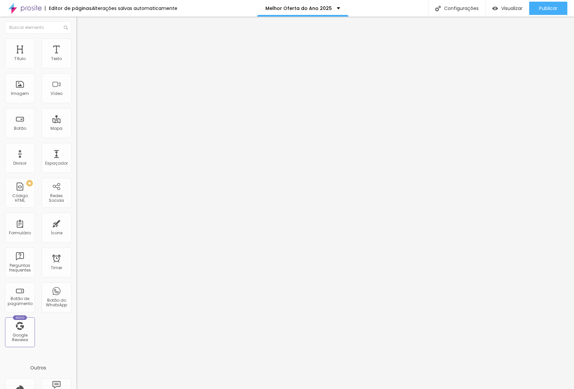
click at [76, 51] on ul "Conteúdo Estilo Avançado" at bounding box center [114, 42] width 76 height 20
click at [76, 42] on img at bounding box center [79, 42] width 6 height 6
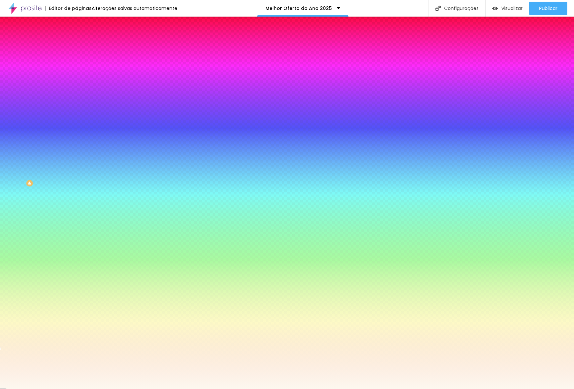
click at [76, 61] on span "Adicionar imagem" at bounding box center [97, 58] width 43 height 6
click at [76, 90] on div at bounding box center [114, 90] width 76 height 0
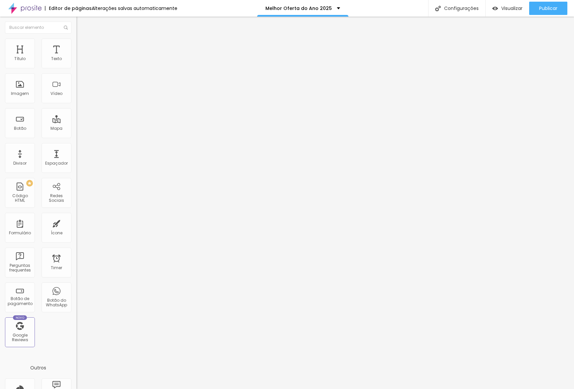
click at [76, 66] on img at bounding box center [78, 63] width 5 height 5
click at [76, 60] on img at bounding box center [78, 58] width 5 height 5
click at [76, 80] on span "Sólido" at bounding box center [82, 78] width 13 height 6
click at [76, 115] on span "Coração 1" at bounding box center [86, 112] width 21 height 6
click at [82, 46] on span "Estilo" at bounding box center [87, 43] width 10 height 6
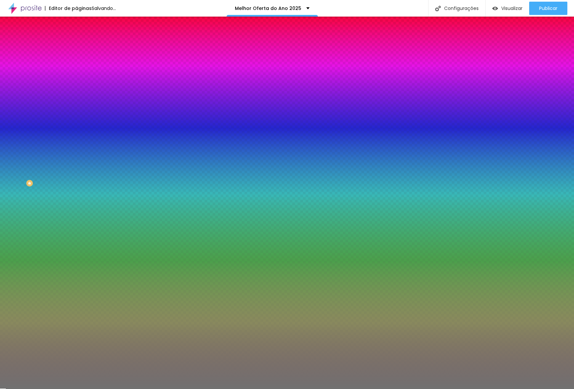
type input "46"
type input "17"
type input "16"
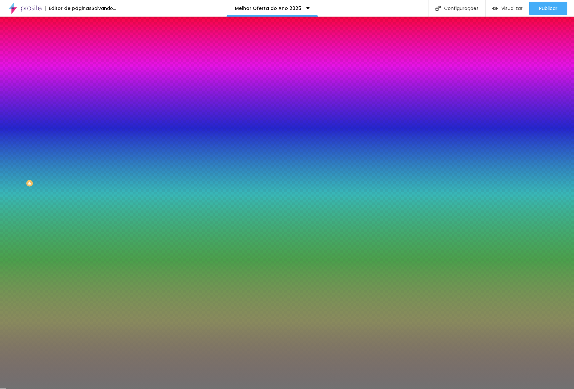
type input "16"
type input "15"
type input "14"
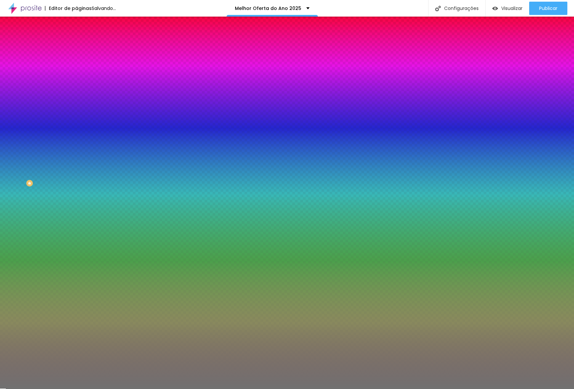
type input "11"
type input "10"
type input "23"
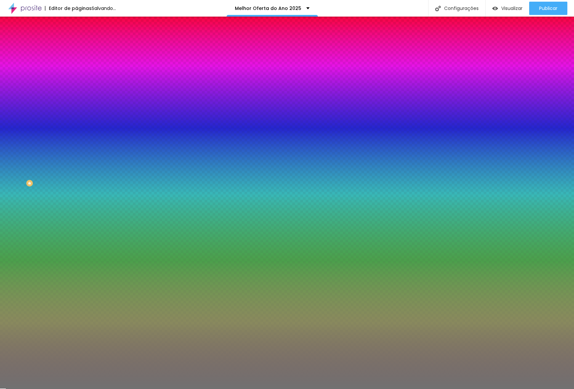
type input "23"
type input "71"
type input "100"
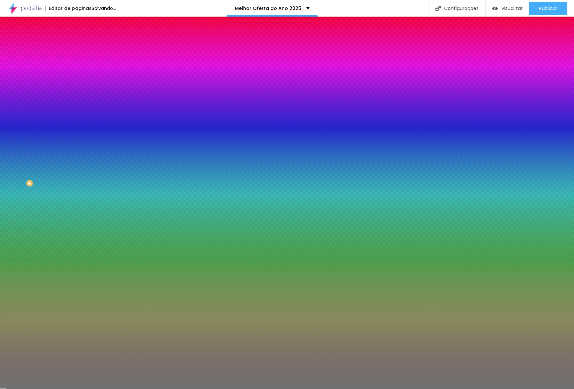
drag, startPoint x: 31, startPoint y: 105, endPoint x: 11, endPoint y: 107, distance: 20.0
click at [76, 103] on input "range" at bounding box center [97, 100] width 43 height 5
click at [82, 39] on span "Conteúdo" at bounding box center [92, 37] width 21 height 6
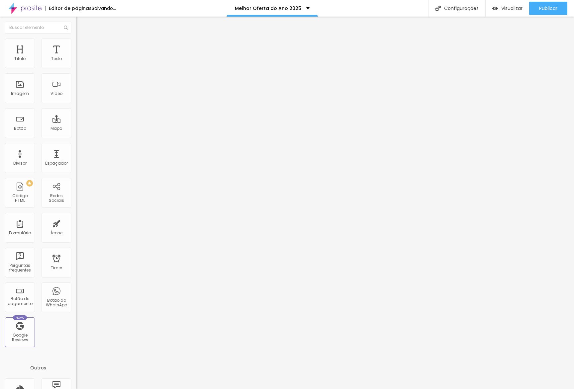
click at [76, 78] on span "Coração 1" at bounding box center [86, 78] width 21 height 6
click at [76, 100] on span "Pata de cachorro" at bounding box center [94, 98] width 36 height 6
click at [76, 44] on li "Estilo" at bounding box center [114, 42] width 76 height 7
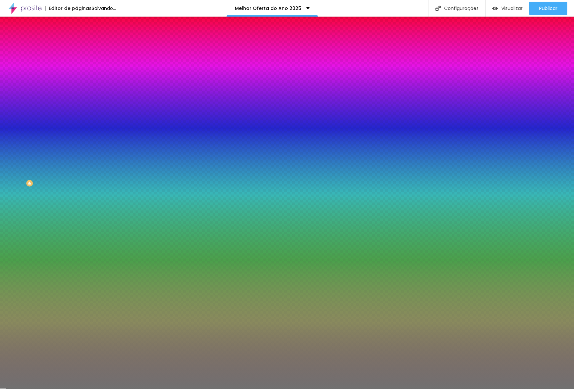
drag, startPoint x: 15, startPoint y: 106, endPoint x: 18, endPoint y: 101, distance: 6.2
click at [76, 104] on div "Cor Voltar ao padrão #717171 Tamanho 100 % Peso 1" at bounding box center [114, 78] width 76 height 52
click at [82, 39] on span "Conteúdo" at bounding box center [92, 37] width 21 height 6
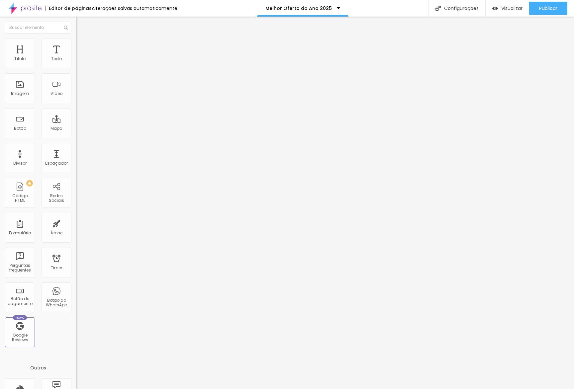
click at [76, 82] on div "Tipo Pata de cachorro Sólido Pontilhado Serrilhado Duplo Pata de cachorro Estre…" at bounding box center [114, 95] width 76 height 46
click at [76, 80] on span "Pata de cachorro" at bounding box center [94, 78] width 36 height 6
click at [76, 96] on span "Duplo" at bounding box center [82, 94] width 12 height 6
click at [76, 88] on span "Pontilhado" at bounding box center [87, 86] width 22 height 6
click at [76, 84] on span "Sólido" at bounding box center [82, 82] width 13 height 6
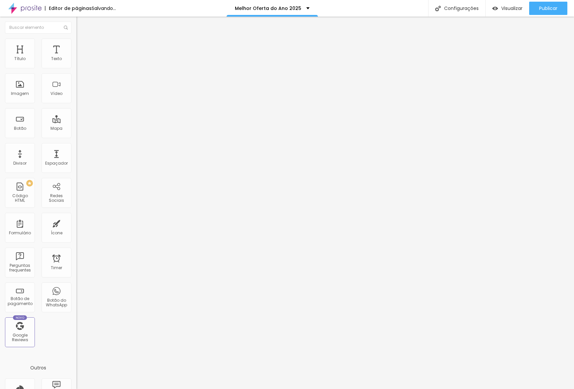
click at [82, 46] on span "Estilo" at bounding box center [87, 43] width 10 height 6
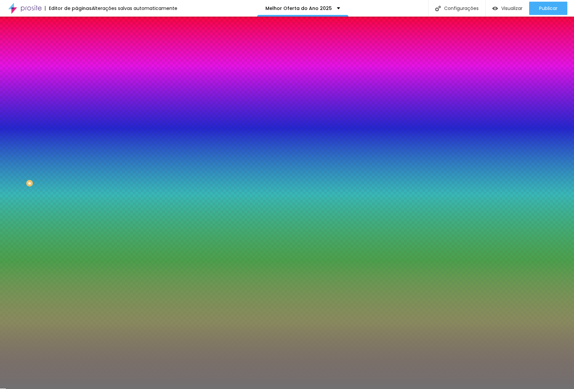
click at [76, 103] on input "range" at bounding box center [97, 100] width 43 height 5
click at [76, 63] on div at bounding box center [114, 63] width 76 height 0
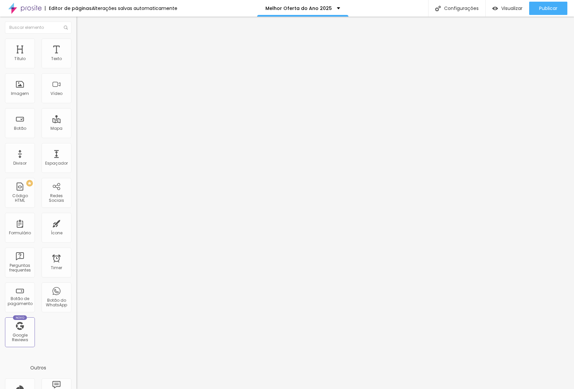
click at [82, 45] on span "Estilo" at bounding box center [87, 43] width 10 height 6
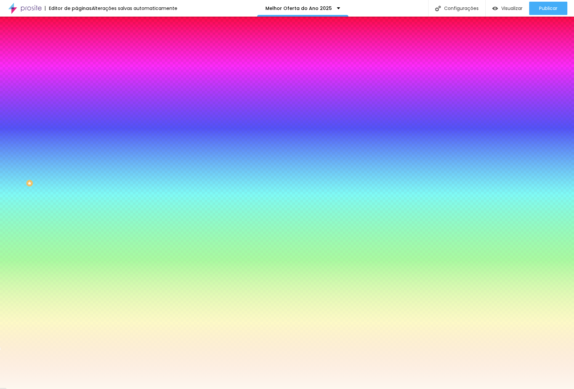
click at [76, 97] on input "#FDF8EF" at bounding box center [116, 93] width 80 height 7
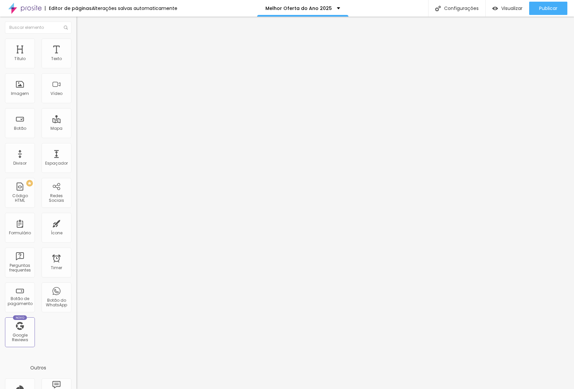
click at [82, 45] on span "Estilo" at bounding box center [87, 43] width 10 height 6
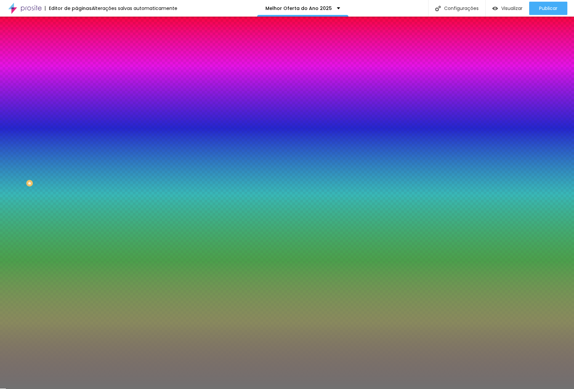
click at [76, 70] on div "#717171" at bounding box center [114, 66] width 76 height 7
click at [76, 67] on input "#717171" at bounding box center [116, 66] width 80 height 7
paste input "FDF8EF"
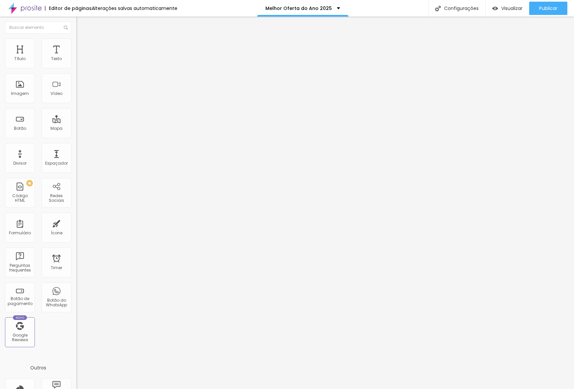
click at [76, 45] on li "Avançado" at bounding box center [114, 48] width 76 height 7
click at [76, 135] on input "20" at bounding box center [90, 138] width 29 height 7
click at [76, 229] on input "20" at bounding box center [90, 232] width 29 height 7
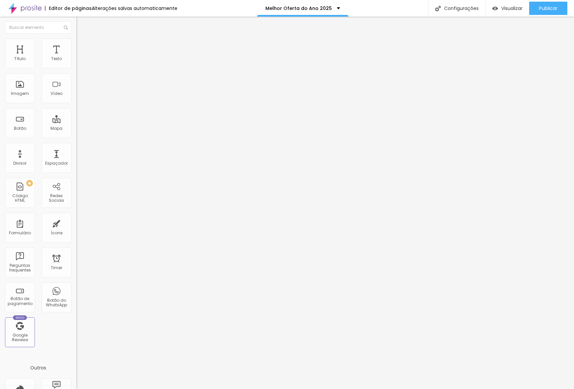
click at [76, 229] on input "20" at bounding box center [90, 232] width 29 height 7
click at [564, 15] on div "Publicar alterações Clique para publicar as ultimas alterações reaizadas Visual…" at bounding box center [529, 37] width 73 height 45
click at [557, 8] on span "Publicar" at bounding box center [548, 8] width 18 height 5
click at [527, 49] on link "Visualizar página" at bounding box center [530, 51] width 60 height 4
click at [76, 57] on span "Adicionar imagem" at bounding box center [97, 54] width 43 height 6
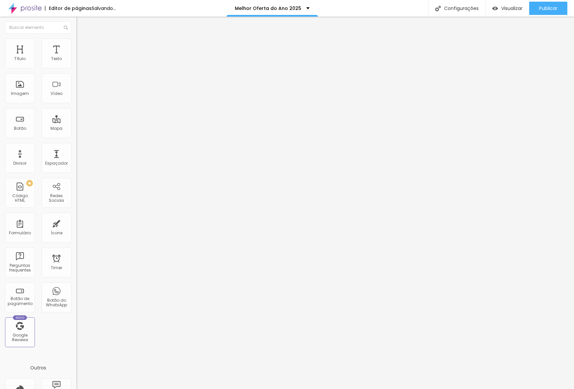
click at [76, 56] on div "Adicionar imagem" at bounding box center [114, 54] width 76 height 5
click at [76, 57] on span "Adicionar imagem" at bounding box center [97, 54] width 43 height 6
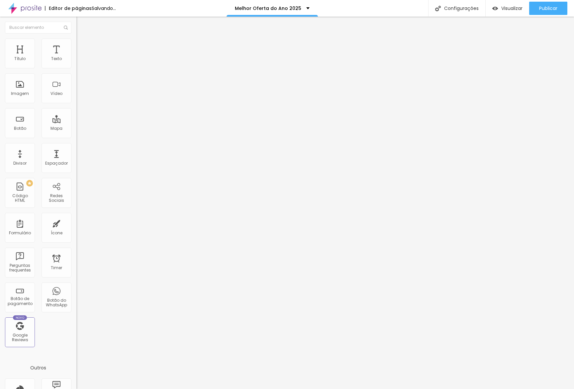
click at [76, 45] on li "Avançado" at bounding box center [114, 48] width 76 height 7
type input "50"
type input "0"
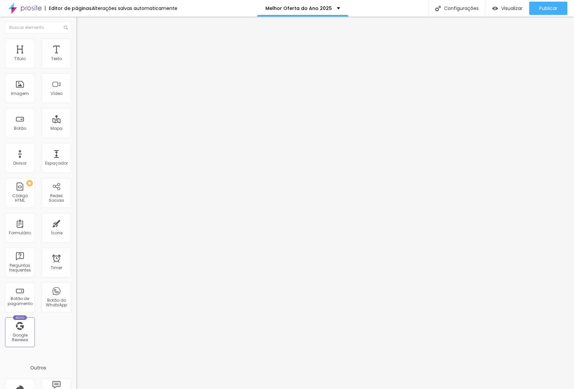
drag, startPoint x: 62, startPoint y: 66, endPoint x: 0, endPoint y: 68, distance: 61.8
click at [76, 129] on input "range" at bounding box center [97, 131] width 43 height 5
type input "5"
type input "10"
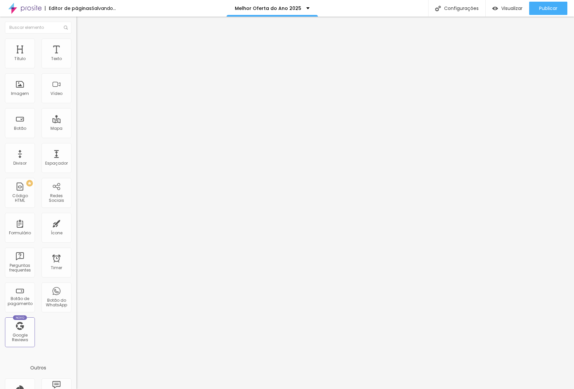
type input "10"
drag, startPoint x: 17, startPoint y: 64, endPoint x: 20, endPoint y: 62, distance: 4.1
type input "10"
click at [76, 129] on input "range" at bounding box center [97, 131] width 43 height 5
click at [76, 45] on li "Avançado" at bounding box center [114, 48] width 76 height 7
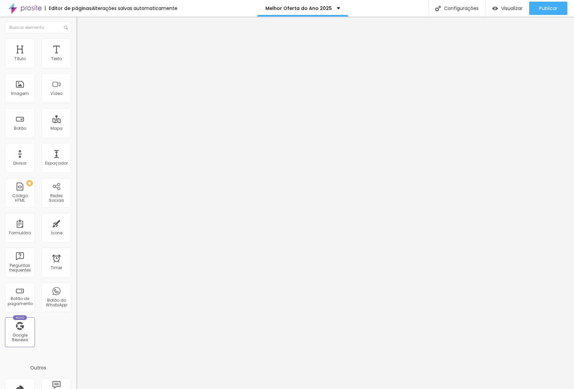
type input "0"
drag, startPoint x: 4, startPoint y: 77, endPoint x: 0, endPoint y: 74, distance: 4.9
type input "0"
click at [76, 223] on input "range" at bounding box center [97, 225] width 43 height 5
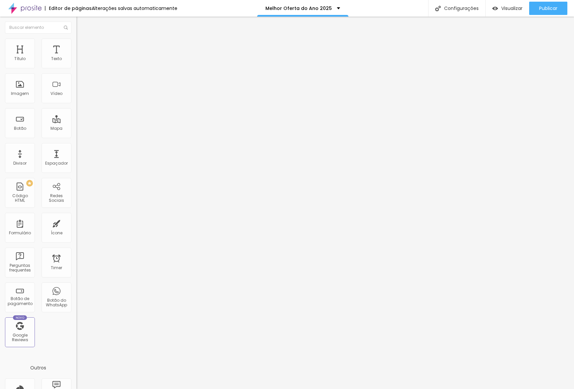
type input "20"
type input "0"
type input "39"
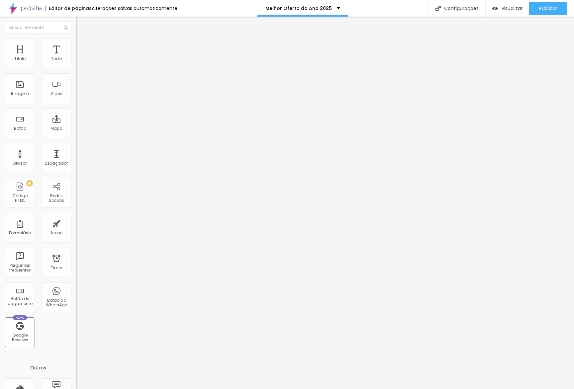
type input "39"
type input "40"
type input "42"
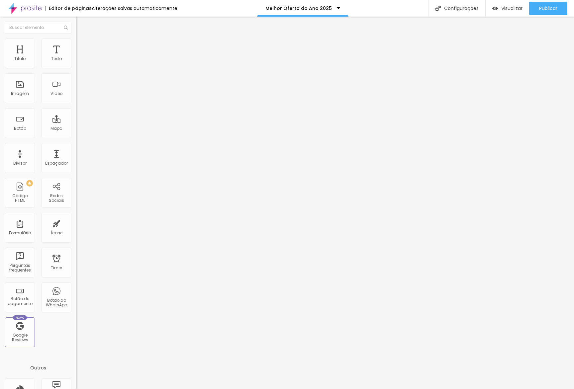
type input "37"
type input "35"
type input "33"
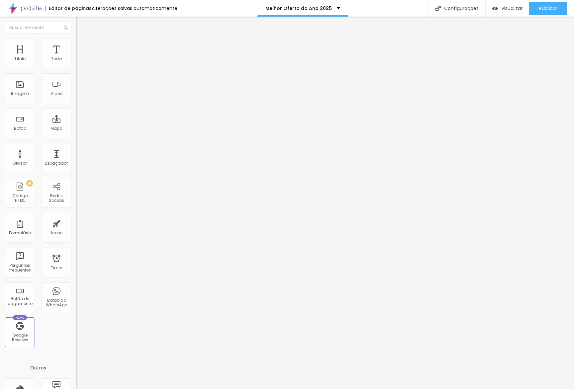
type input "33"
type input "32"
type input "31"
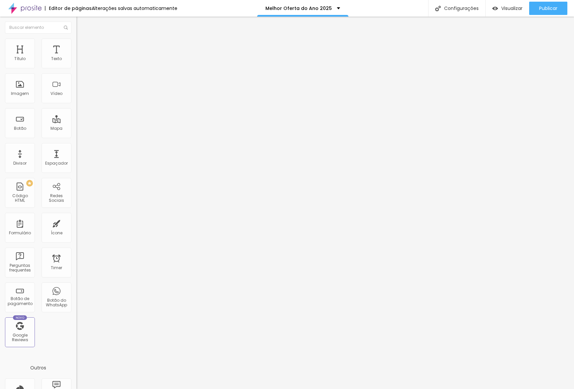
type input "30"
type input "29"
type input "27"
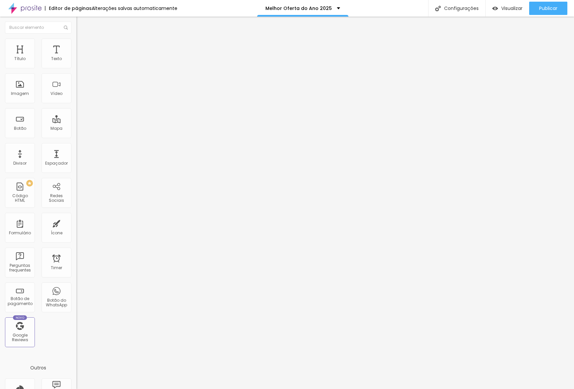
type input "27"
type input "26"
type input "25"
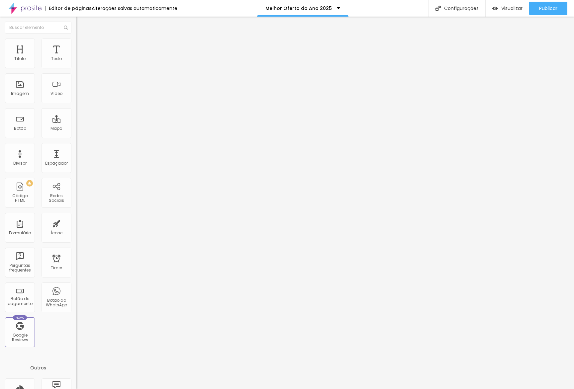
type input "22"
type input "14"
type input "13"
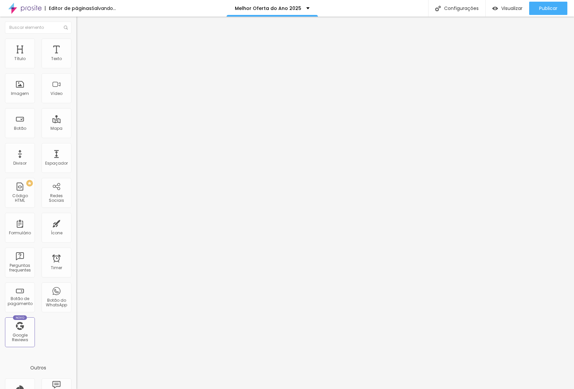
type input "13"
type input "14"
type input "17"
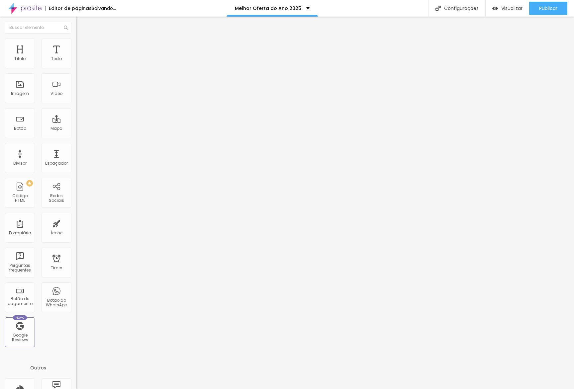
type input "19"
drag, startPoint x: 23, startPoint y: 65, endPoint x: 23, endPoint y: 61, distance: 4.6
type input "19"
click at [76, 129] on input "range" at bounding box center [97, 131] width 43 height 5
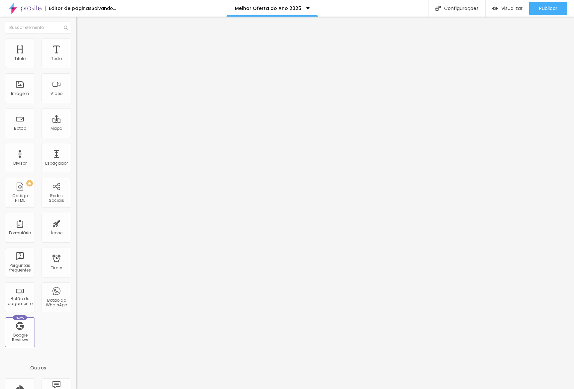
drag, startPoint x: 54, startPoint y: 40, endPoint x: 54, endPoint y: 44, distance: 4.0
click at [76, 45] on li "Avançado" at bounding box center [114, 48] width 76 height 7
type input "0"
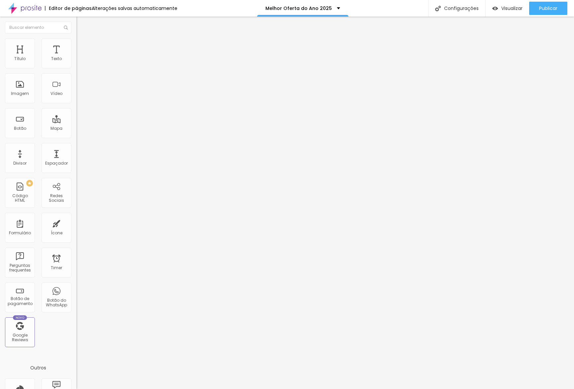
click at [76, 129] on input "range" at bounding box center [97, 131] width 43 height 5
click at [82, 45] on span "Estilo" at bounding box center [87, 43] width 10 height 6
click at [542, 13] on div "Publicar" at bounding box center [548, 8] width 18 height 13
